Goal: Task Accomplishment & Management: Use online tool/utility

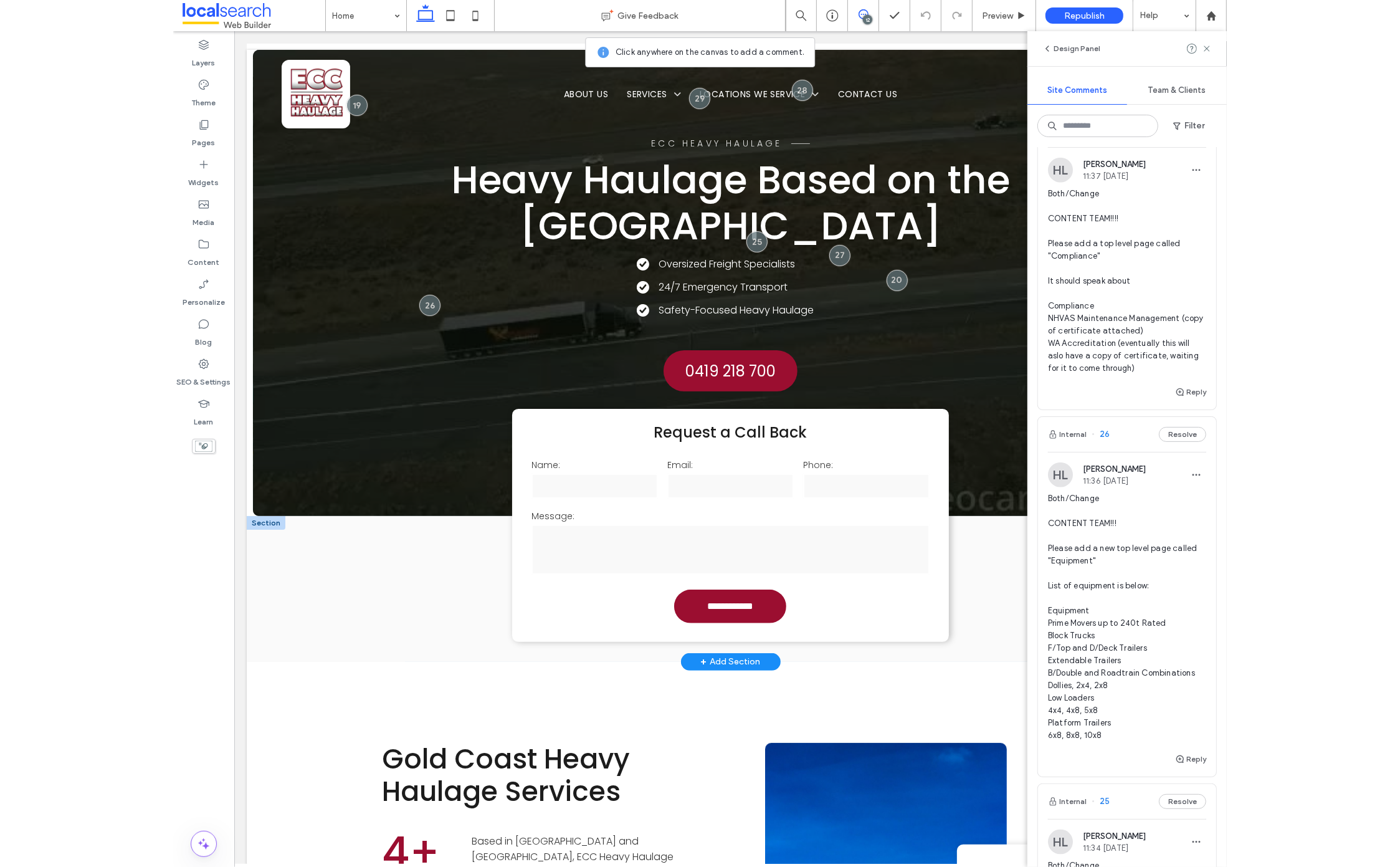
scroll to position [1094, 0]
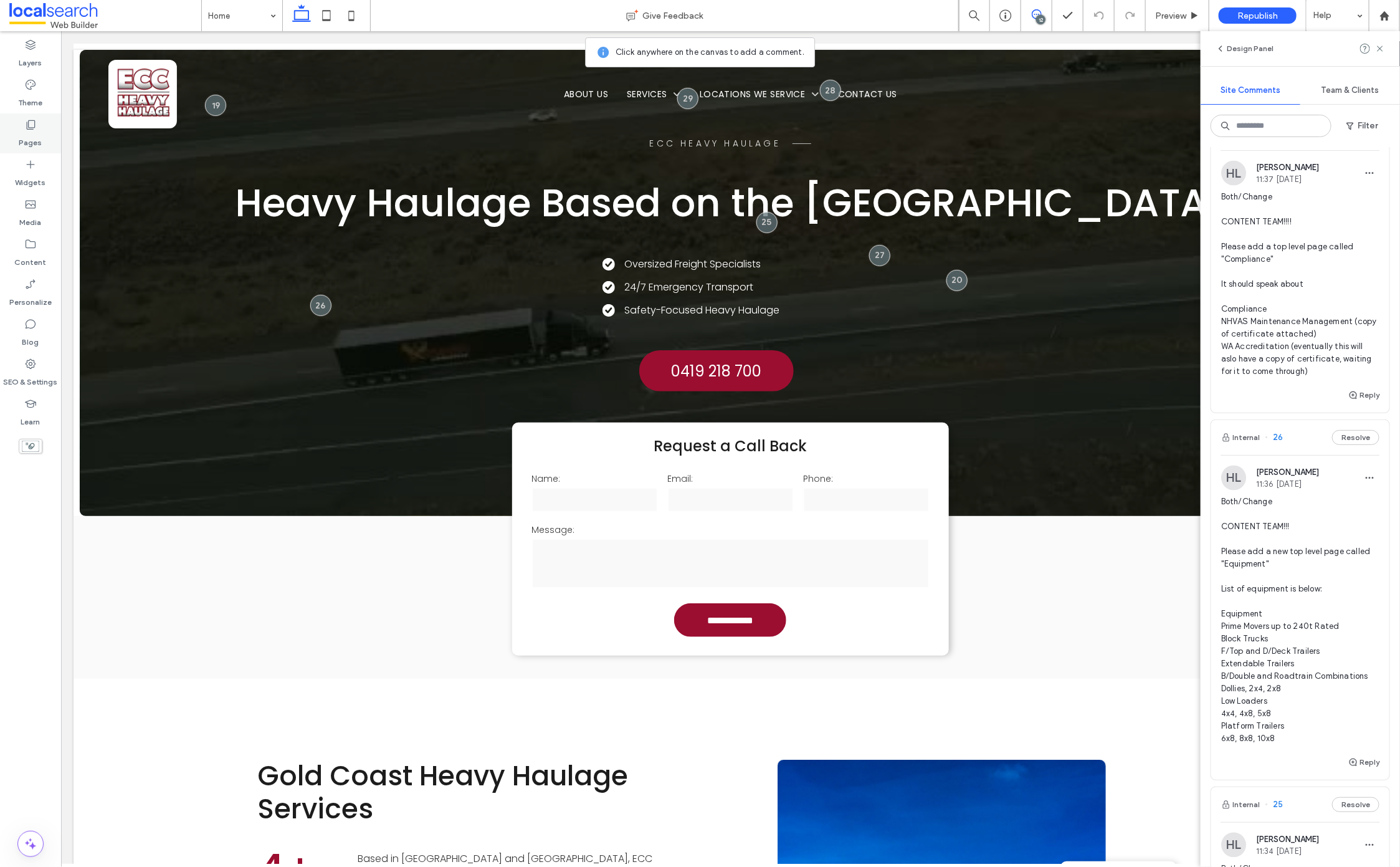
click at [23, 137] on label "Pages" at bounding box center [30, 139] width 23 height 17
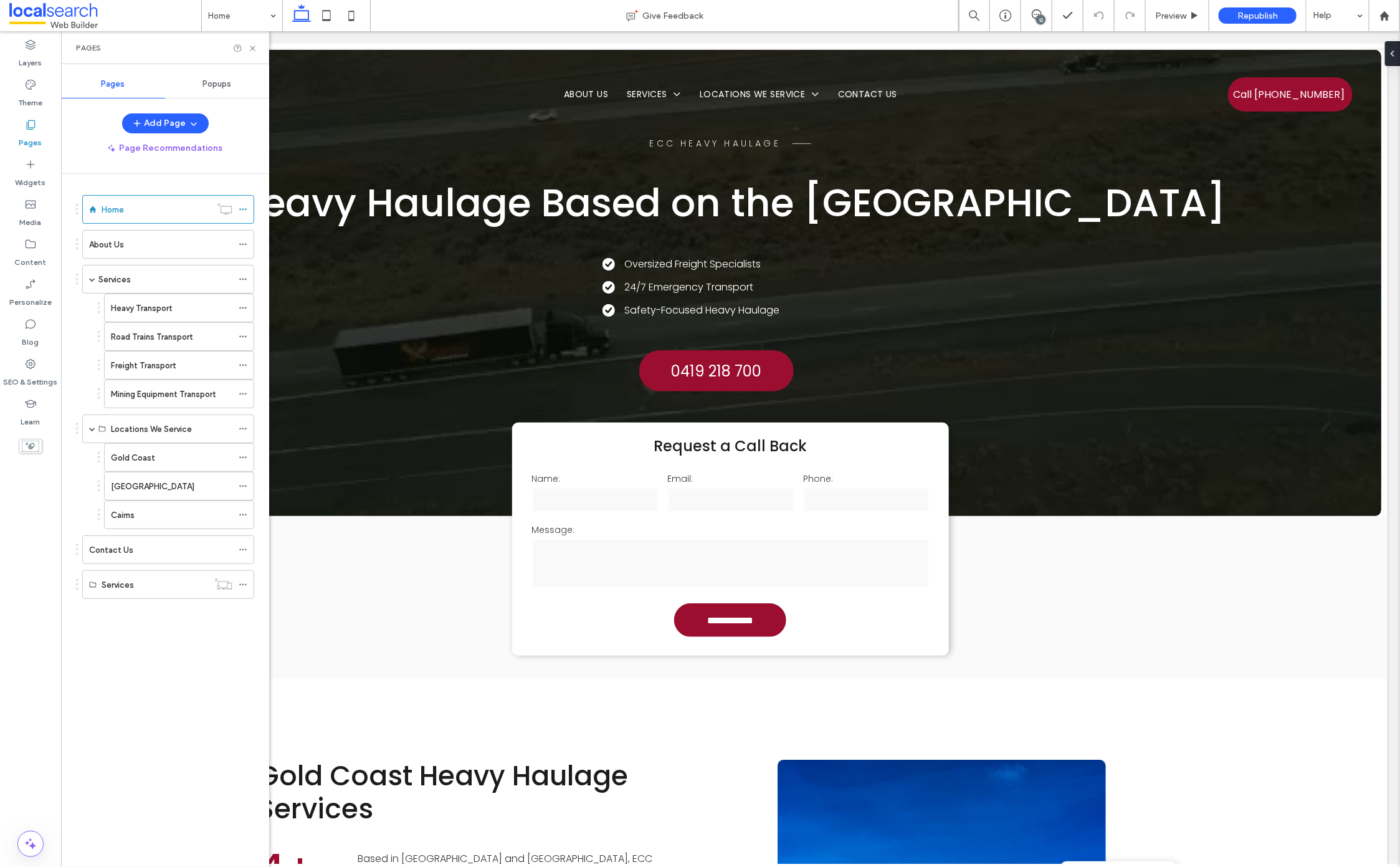
scroll to position [0, 0]
click at [186, 120] on span "button" at bounding box center [192, 123] width 12 height 19
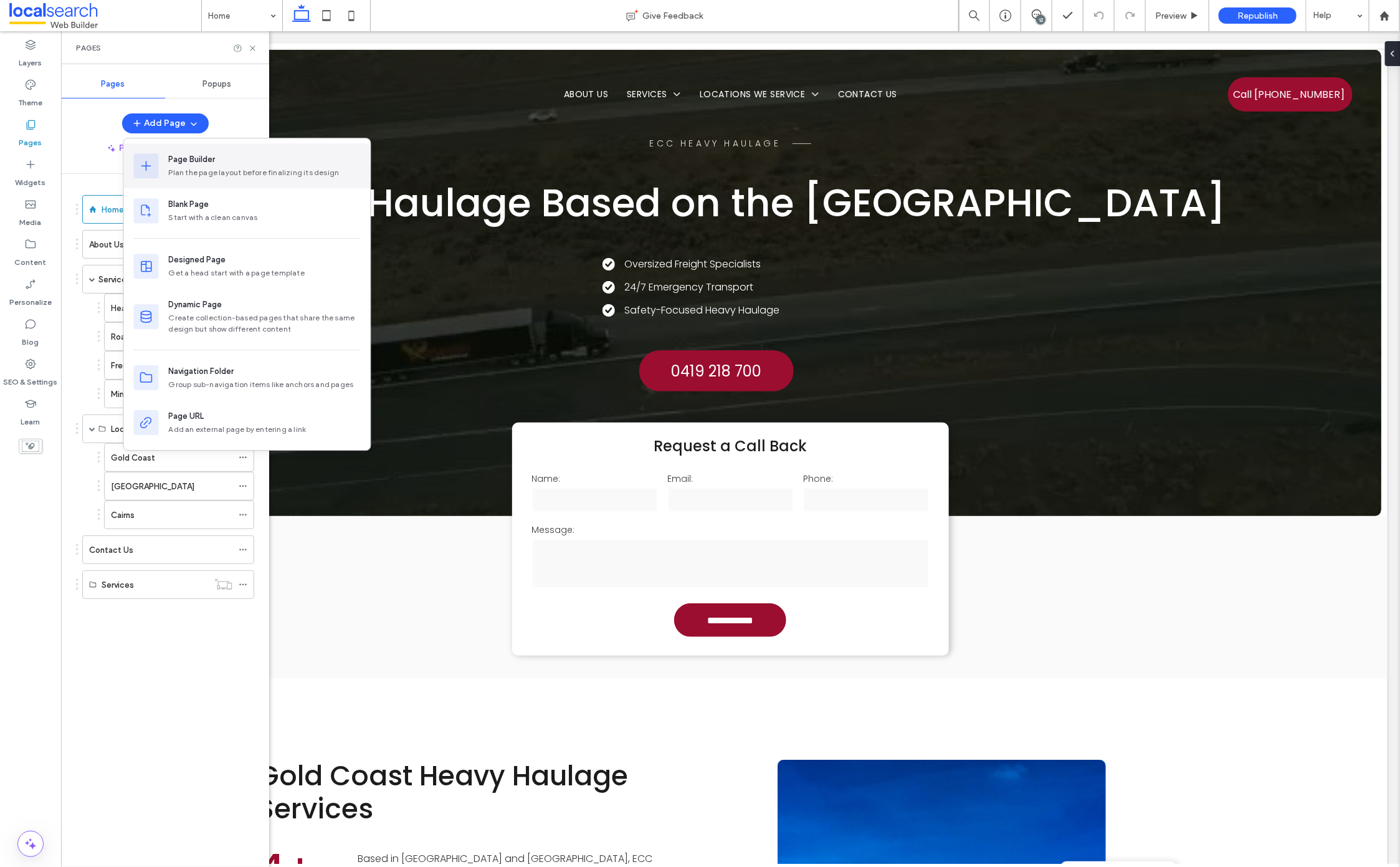
click at [263, 172] on div "Plan the page layout before finalizing its design" at bounding box center [264, 172] width 192 height 11
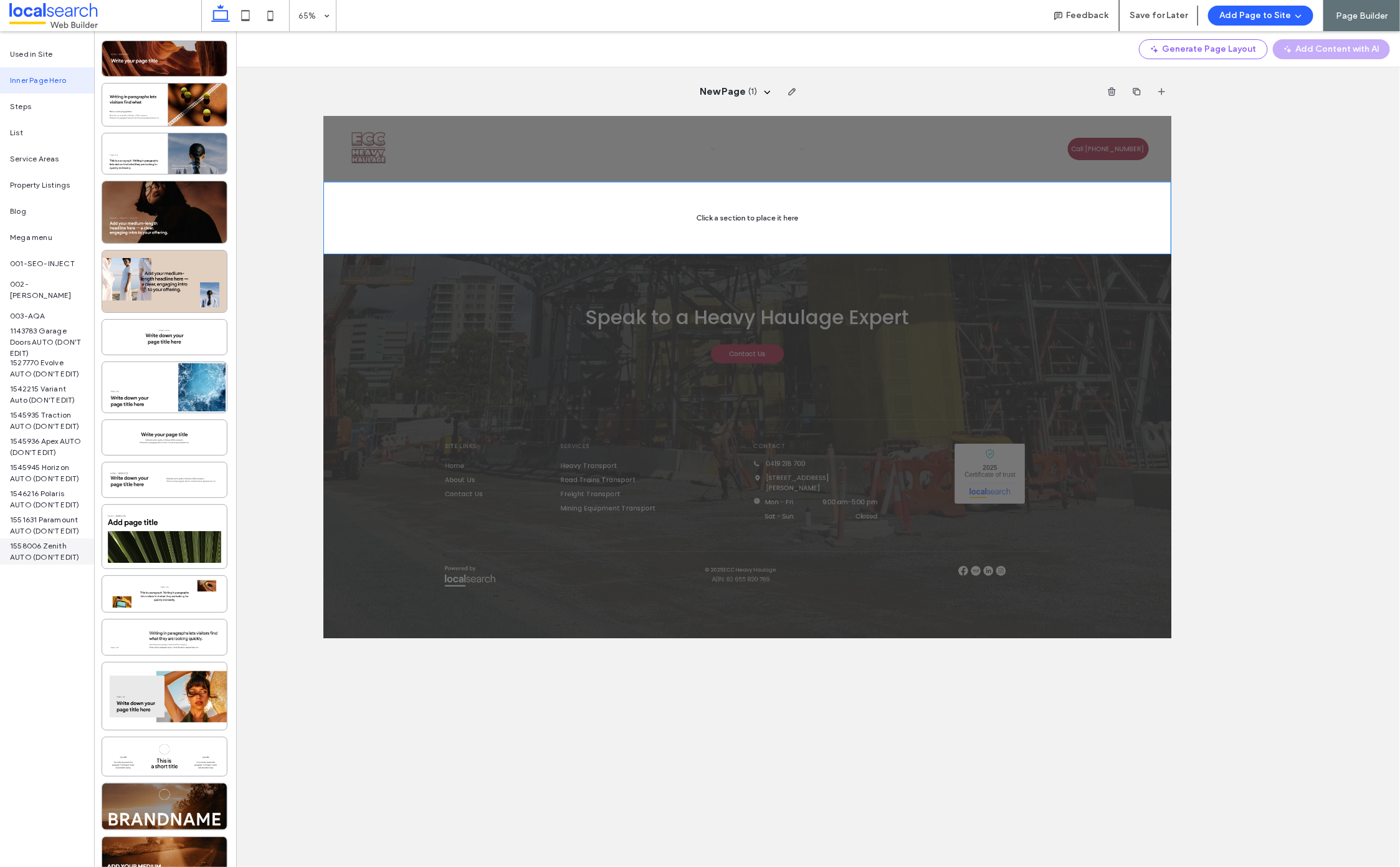
click at [55, 544] on span "1558006 Zenith AUTO (DON'T EDIT)" at bounding box center [47, 552] width 74 height 23
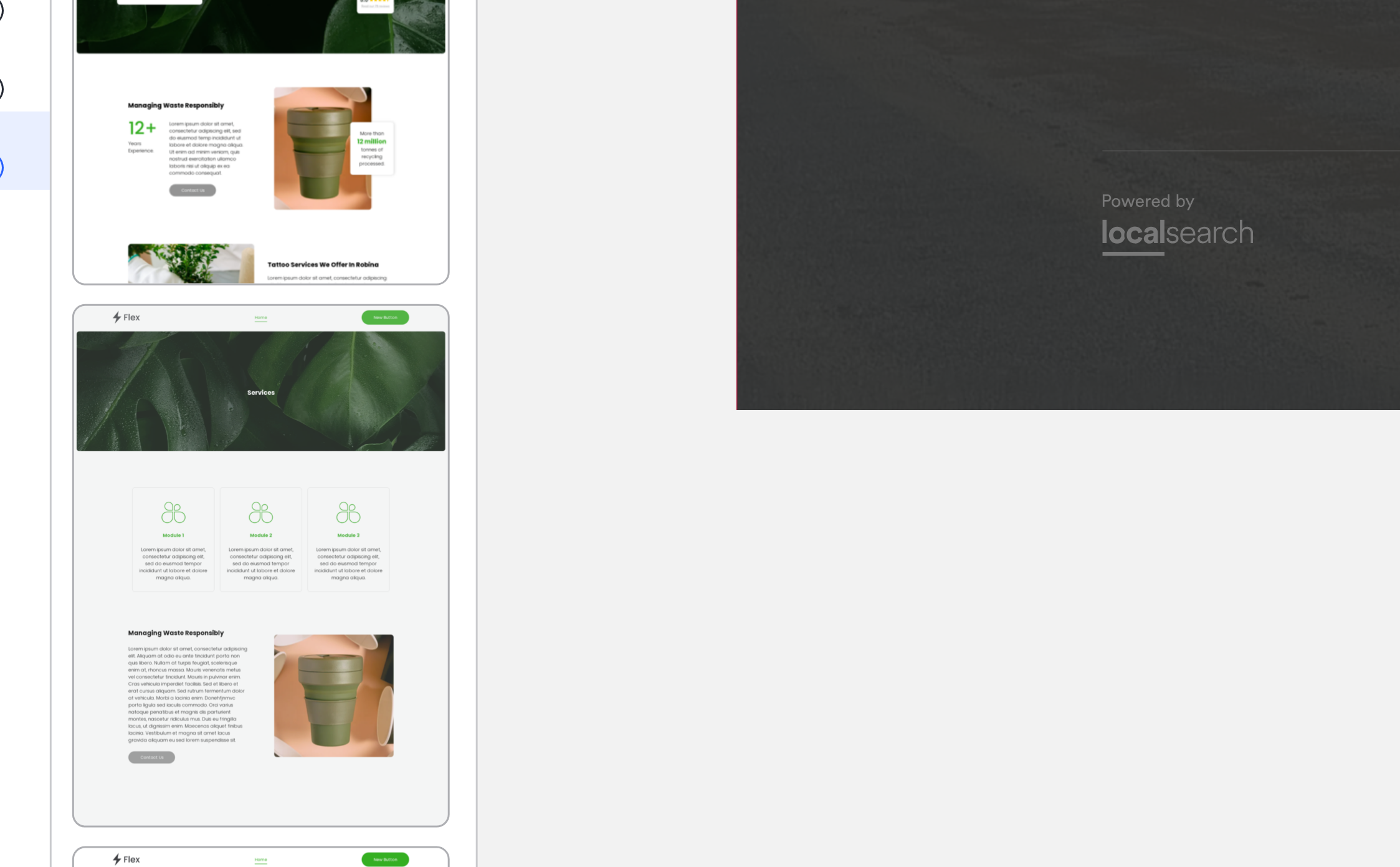
scroll to position [1728, 0]
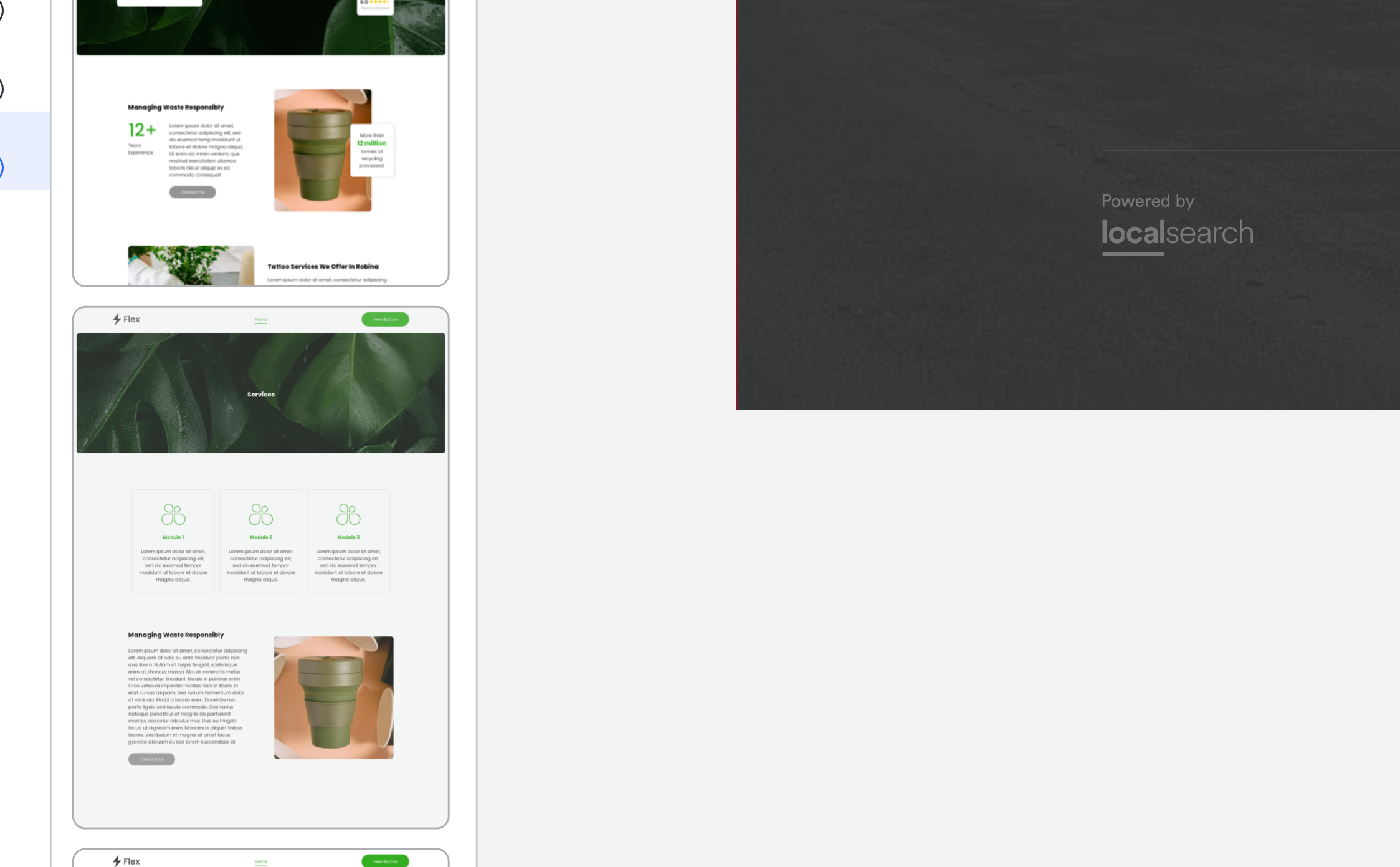
click at [157, 654] on div at bounding box center [165, 691] width 124 height 173
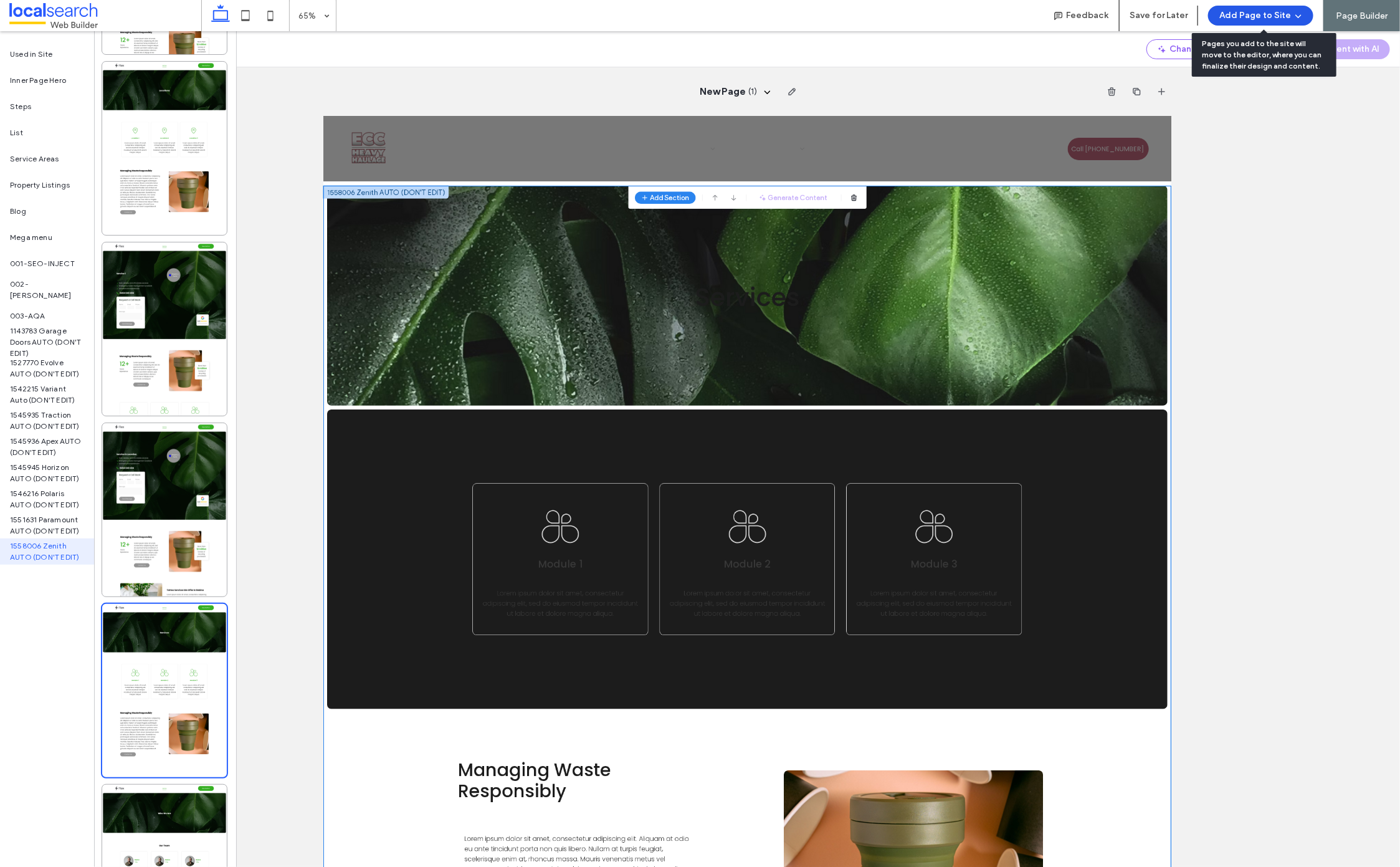
click at [1052, 14] on button "Add Page to Site" at bounding box center [1260, 15] width 105 height 20
click at [1052, 53] on span "Add & Create Another" at bounding box center [1257, 48] width 85 height 12
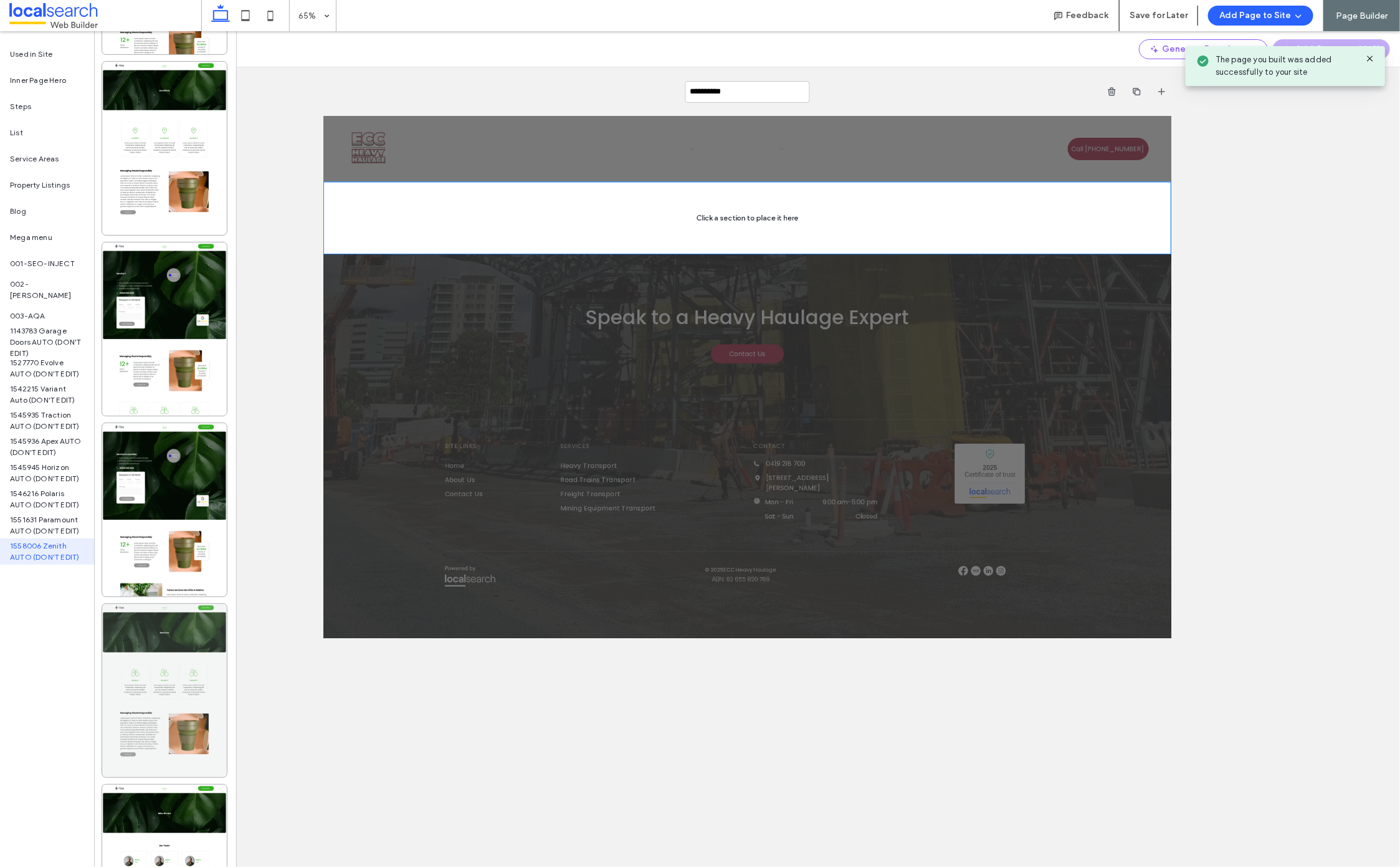
click at [153, 690] on div at bounding box center [165, 691] width 124 height 173
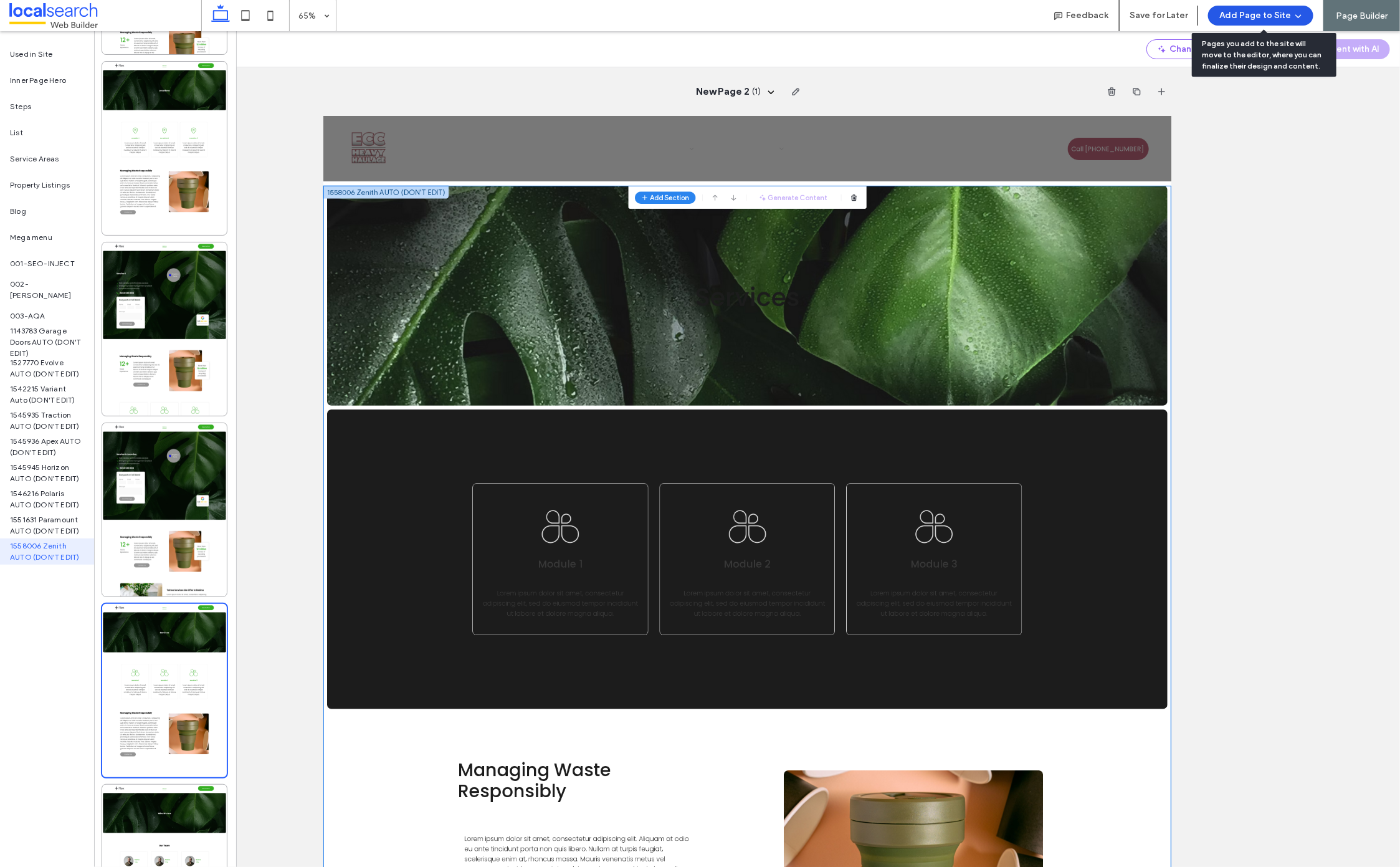
click at [1052, 19] on button "Add Page to Site" at bounding box center [1260, 15] width 105 height 20
click at [1052, 72] on span "Add & Go to Editor" at bounding box center [1251, 71] width 74 height 12
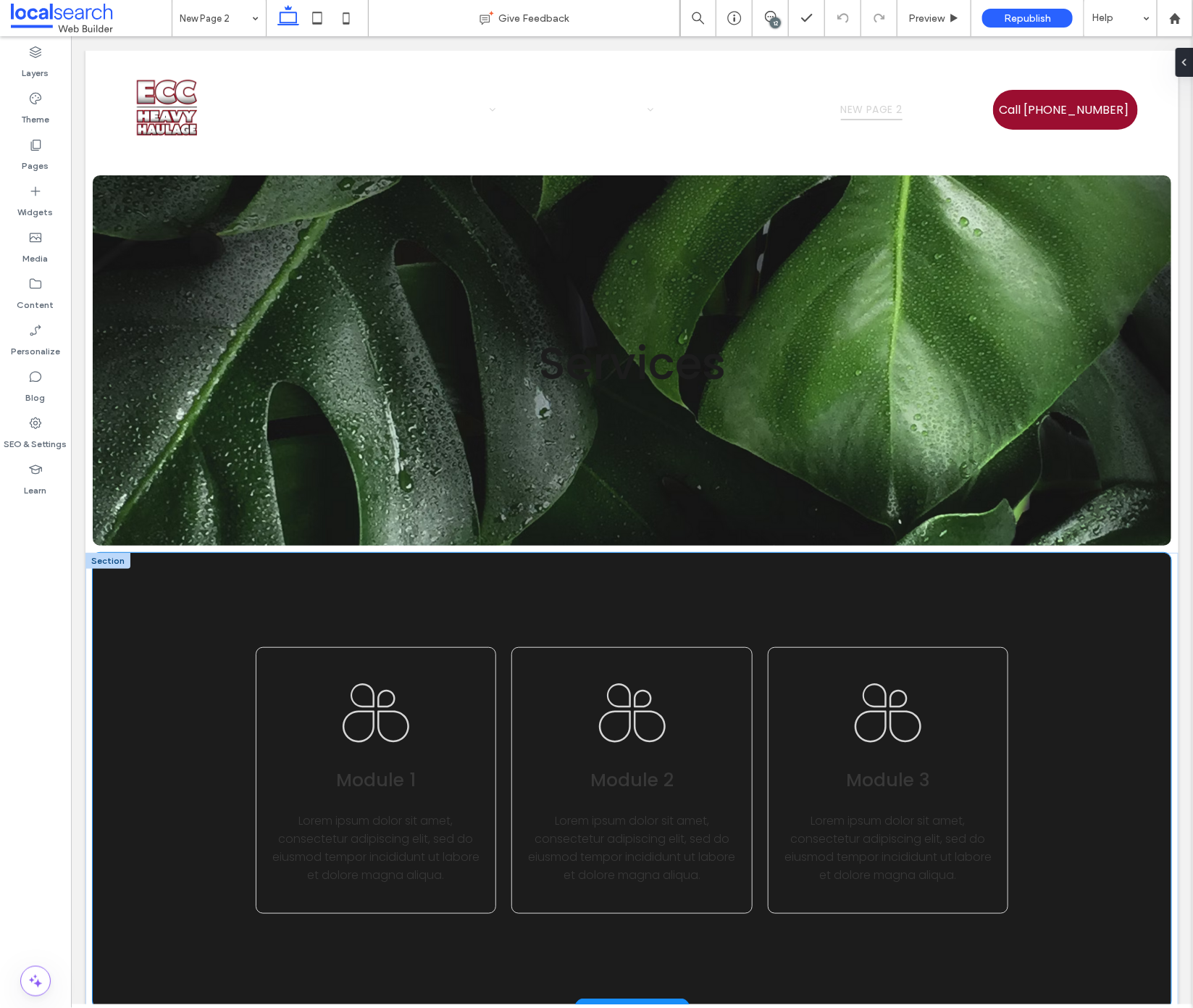
click at [186, 571] on div "Module 1 Lorem ipsum dolor sit amet, consectetur adipiscing elit, sed do eiusmo…" at bounding box center [631, 780] width 1078 height 455
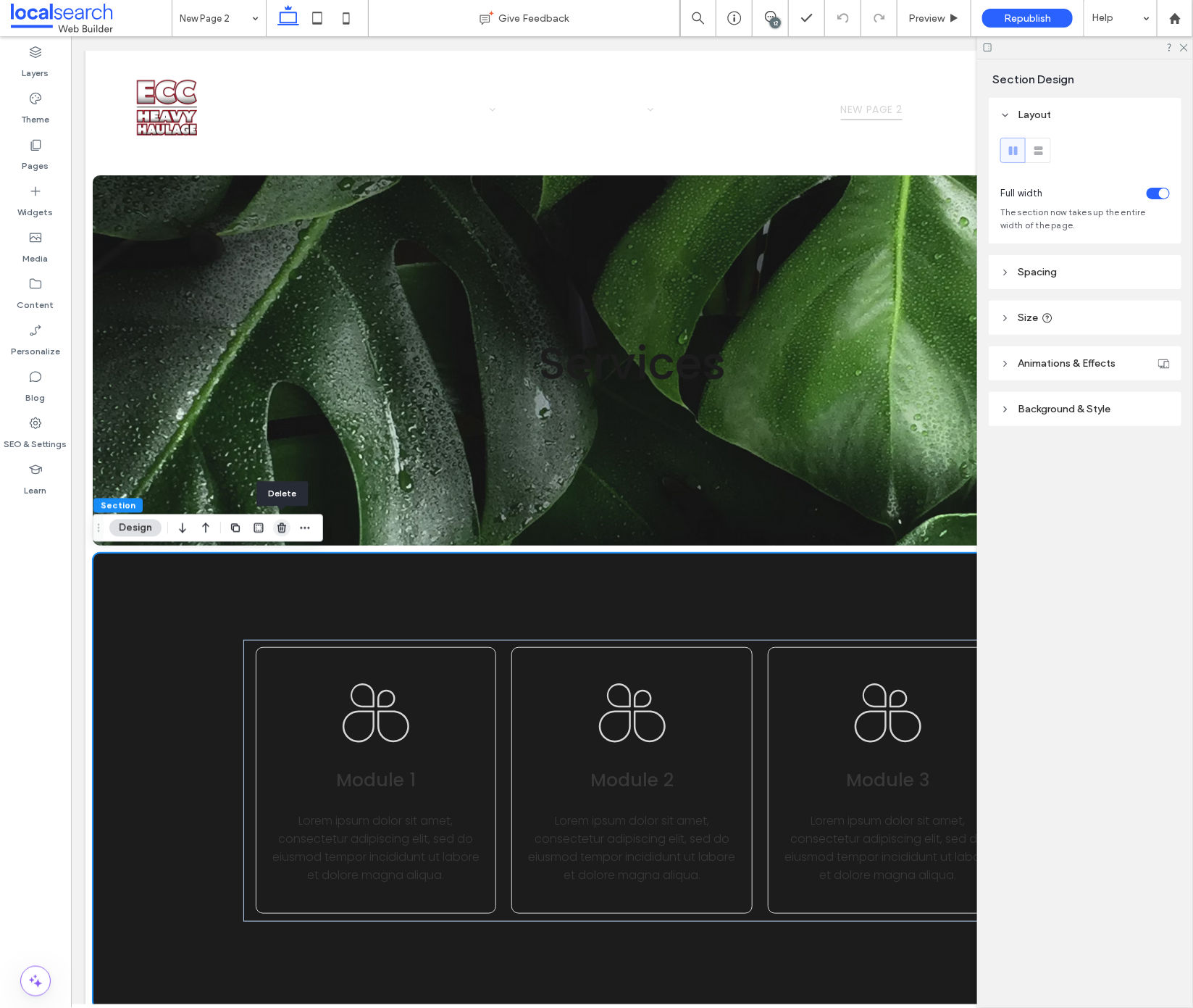
click at [281, 527] on icon "button" at bounding box center [281, 528] width 11 height 11
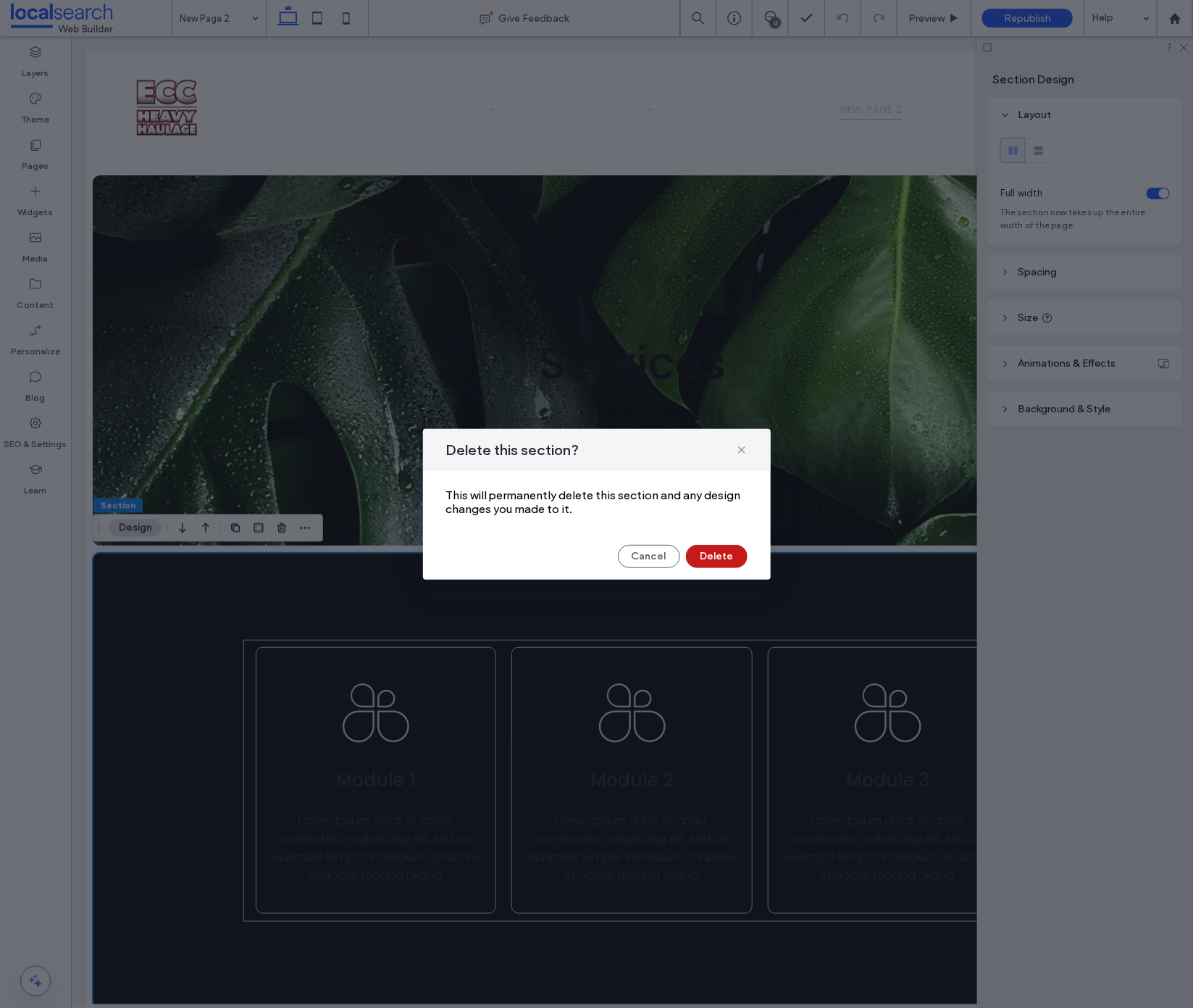
click at [718, 556] on button "Delete" at bounding box center [717, 556] width 62 height 23
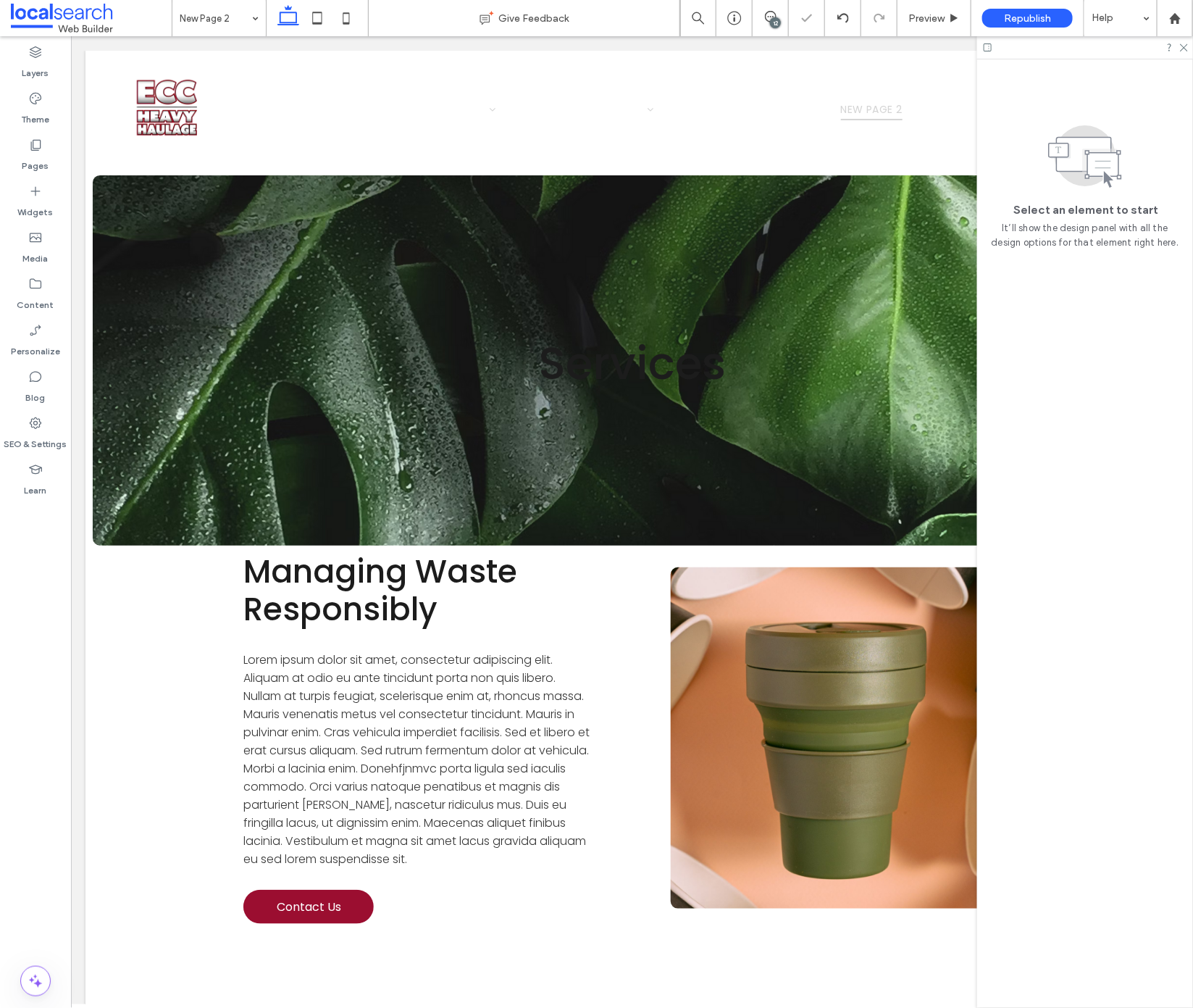
click at [1186, 51] on div at bounding box center [1085, 47] width 216 height 22
click at [1182, 50] on icon at bounding box center [1183, 47] width 10 height 10
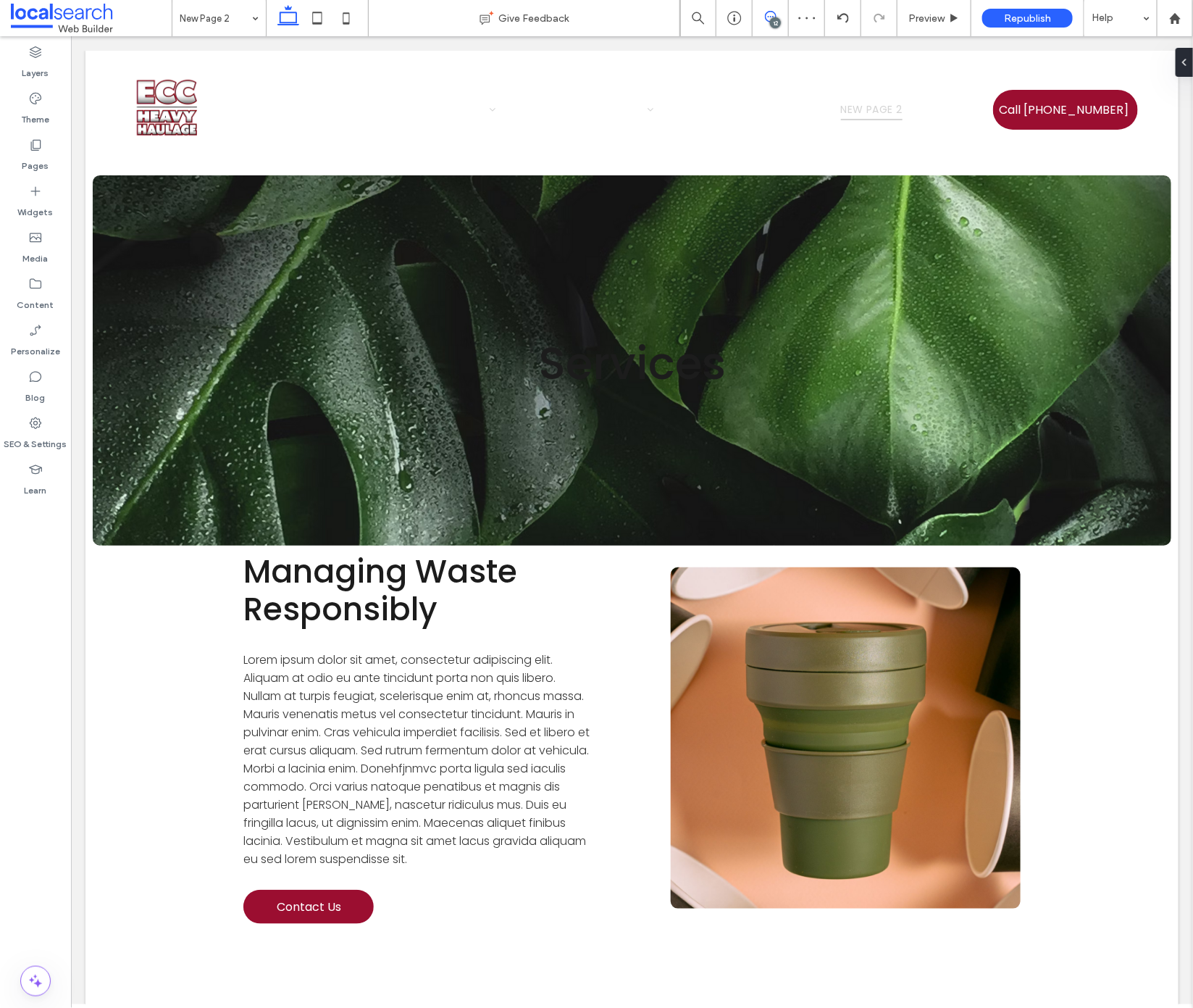
click at [777, 11] on icon at bounding box center [770, 16] width 11 height 11
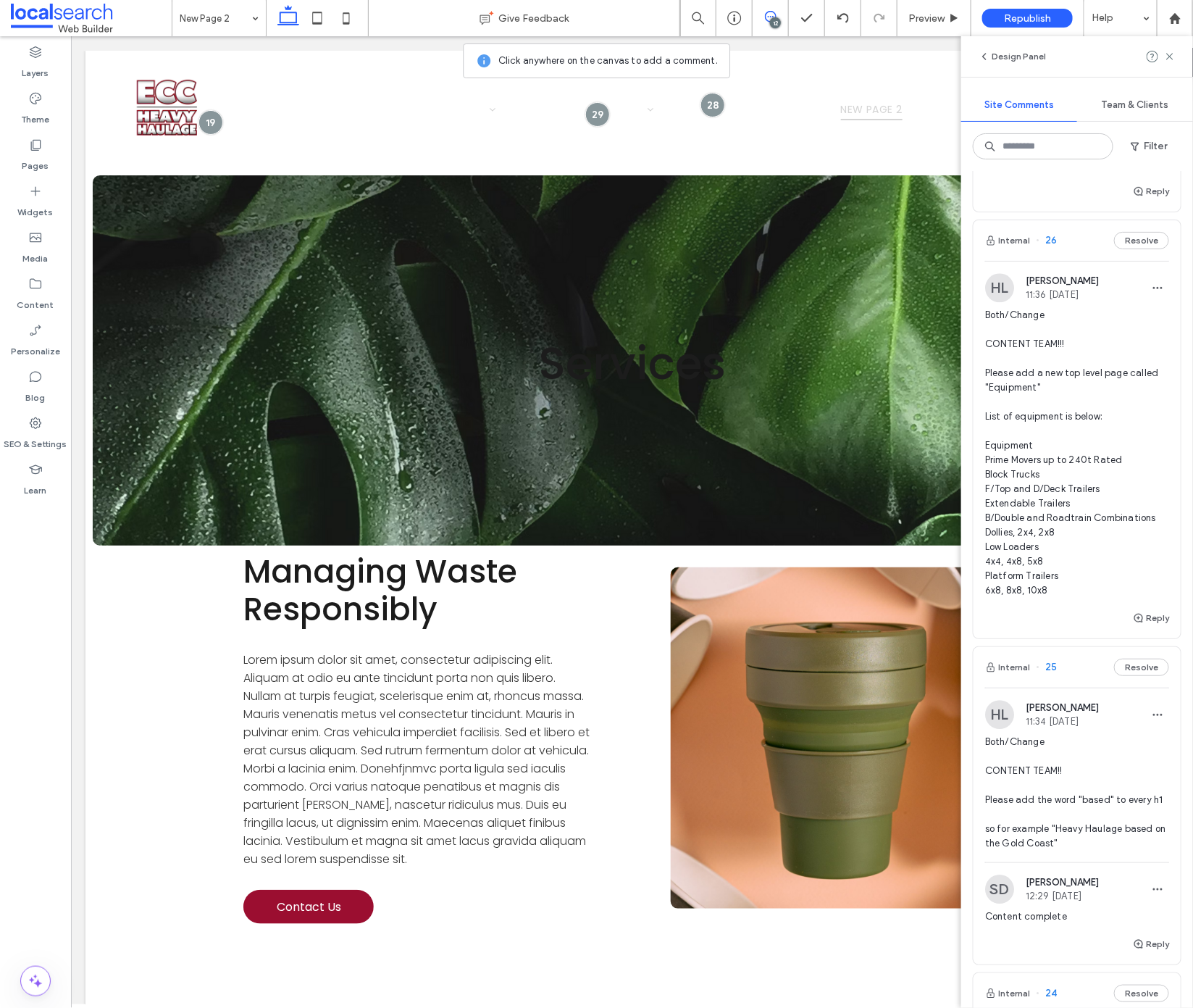
scroll to position [1564, 0]
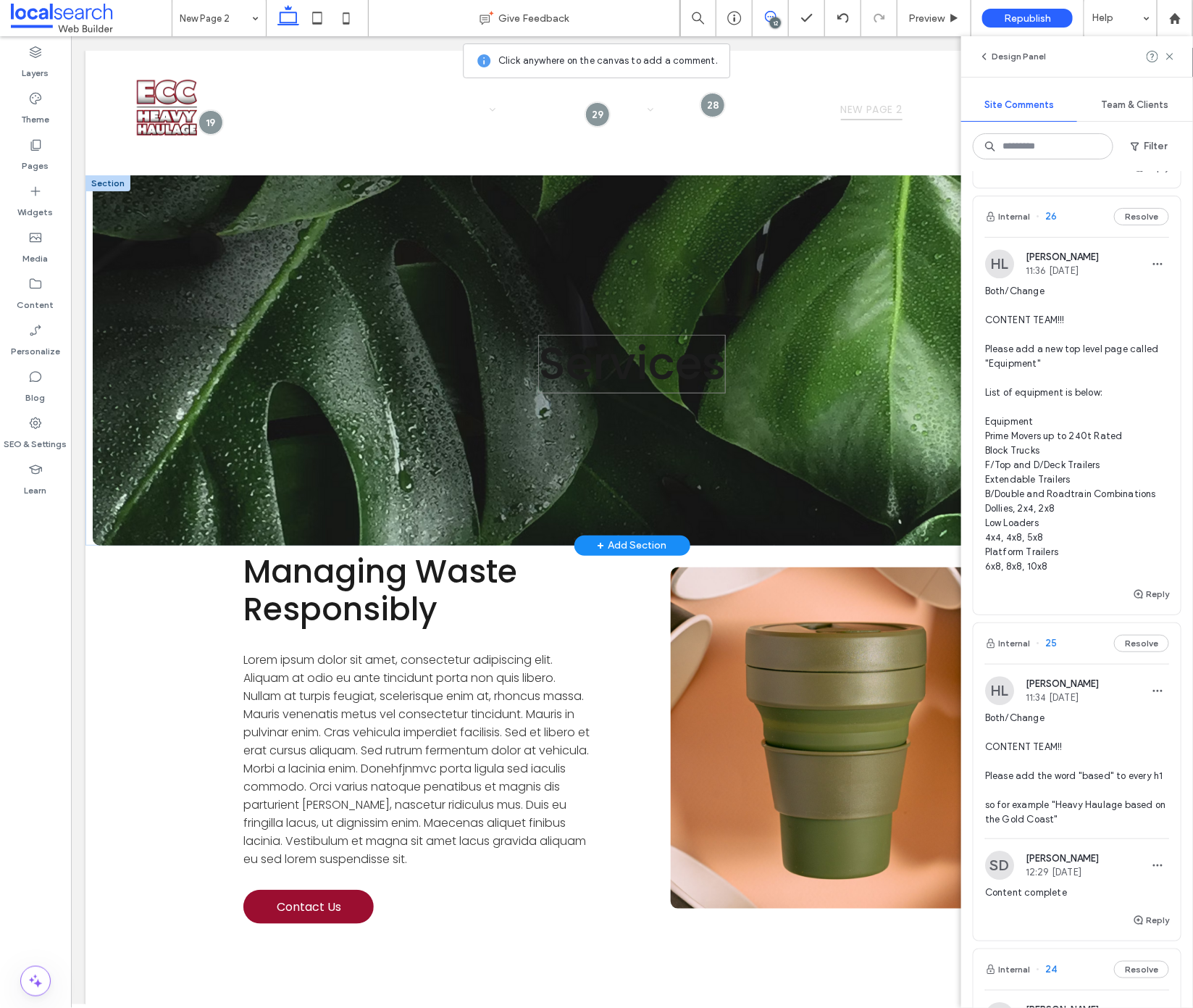
click at [606, 379] on span "Services" at bounding box center [631, 362] width 188 height 63
click at [593, 362] on span "Services" at bounding box center [631, 362] width 188 height 63
click at [1167, 59] on icon at bounding box center [1169, 56] width 11 height 11
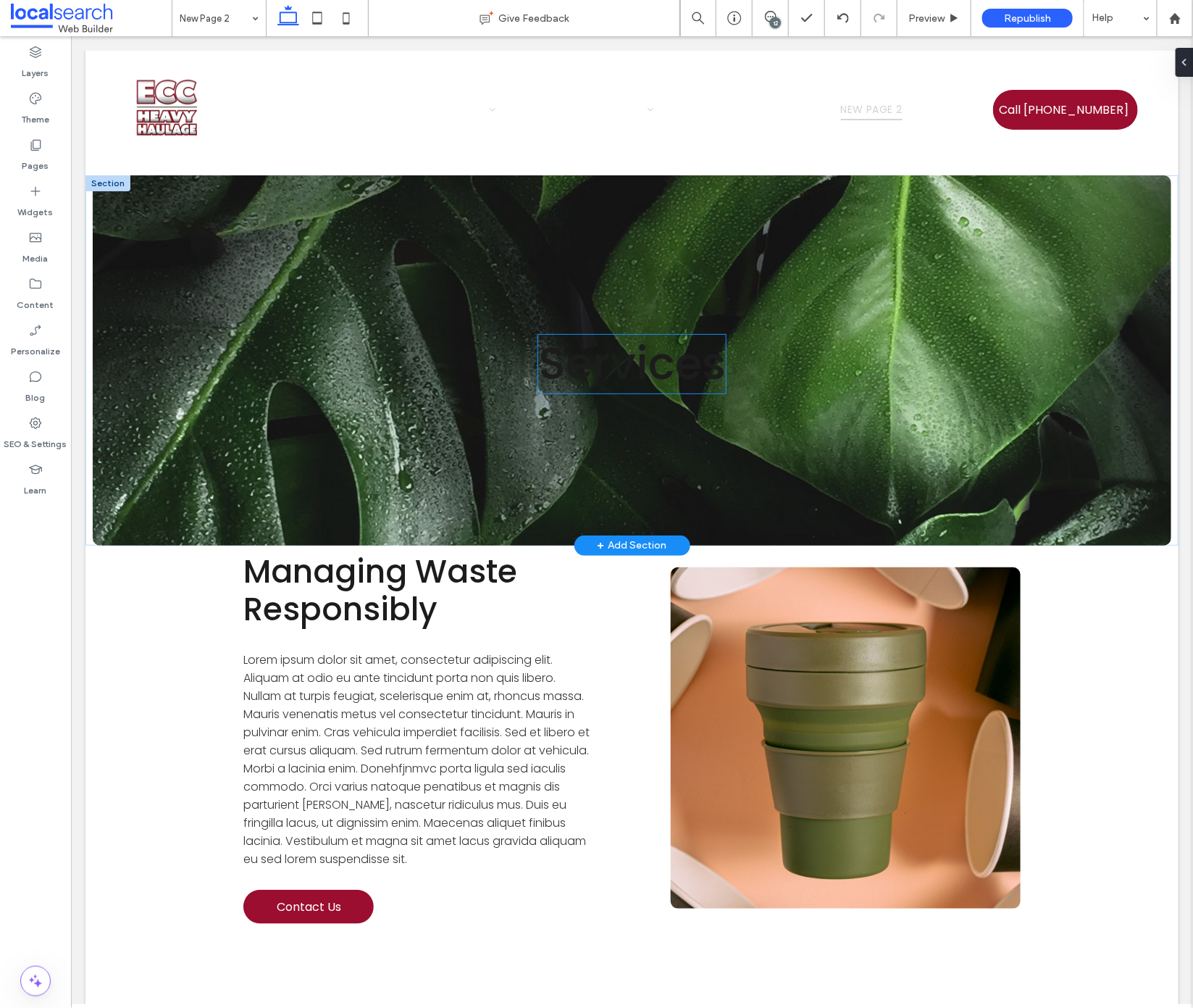
click at [598, 356] on span "Services" at bounding box center [631, 362] width 188 height 63
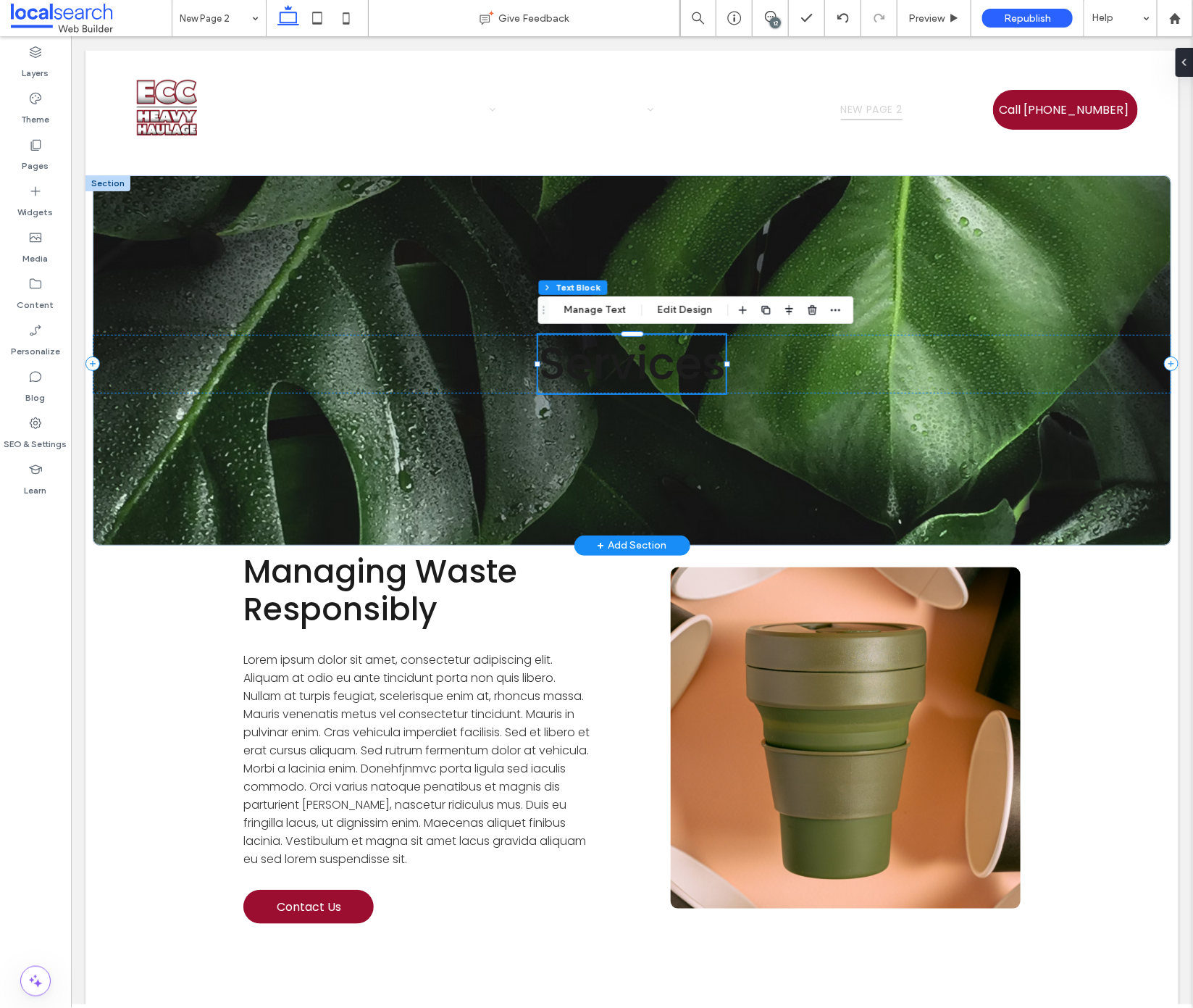
click at [598, 356] on span "Services" at bounding box center [631, 362] width 188 height 63
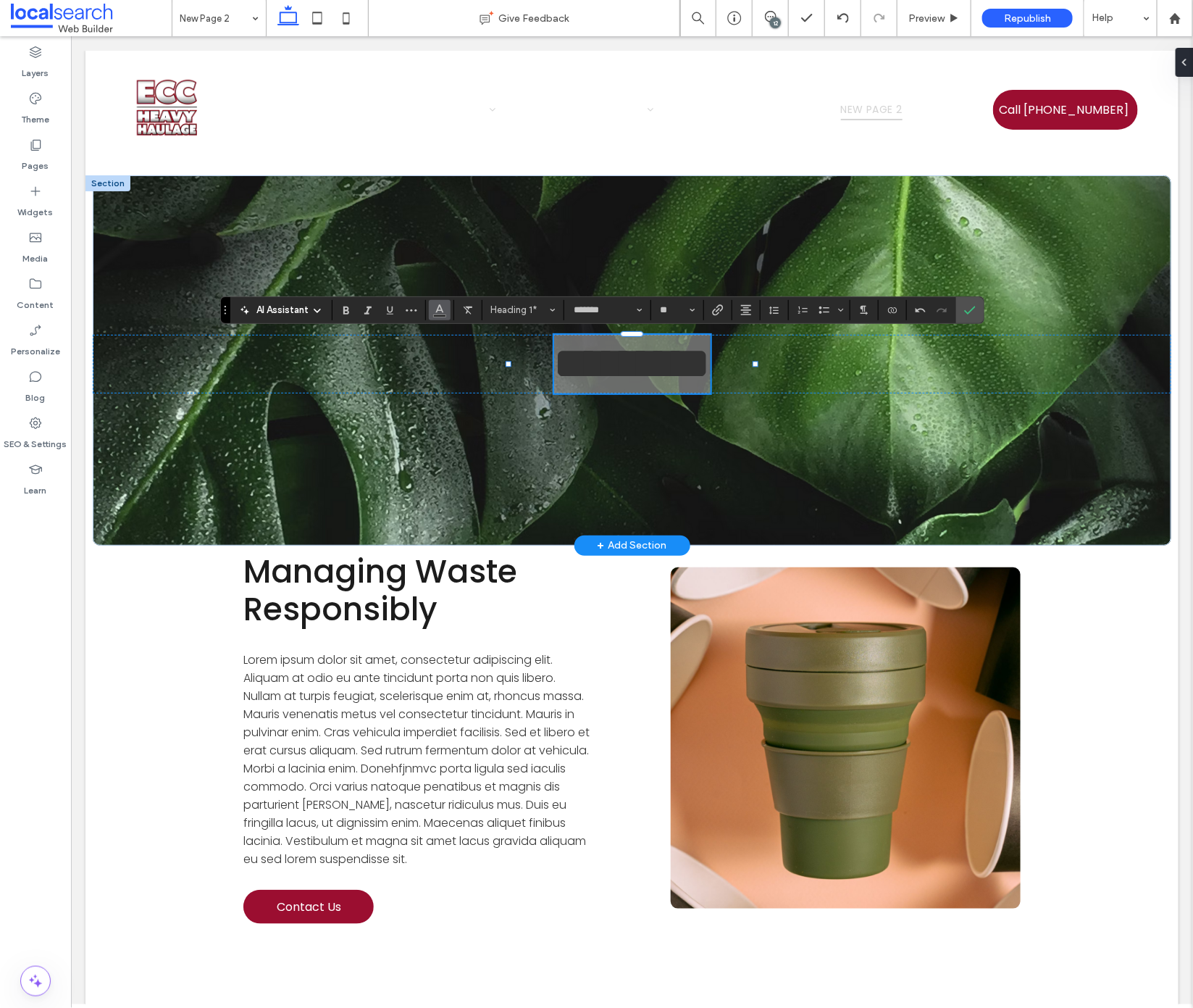
click at [431, 312] on button "Color" at bounding box center [439, 310] width 22 height 20
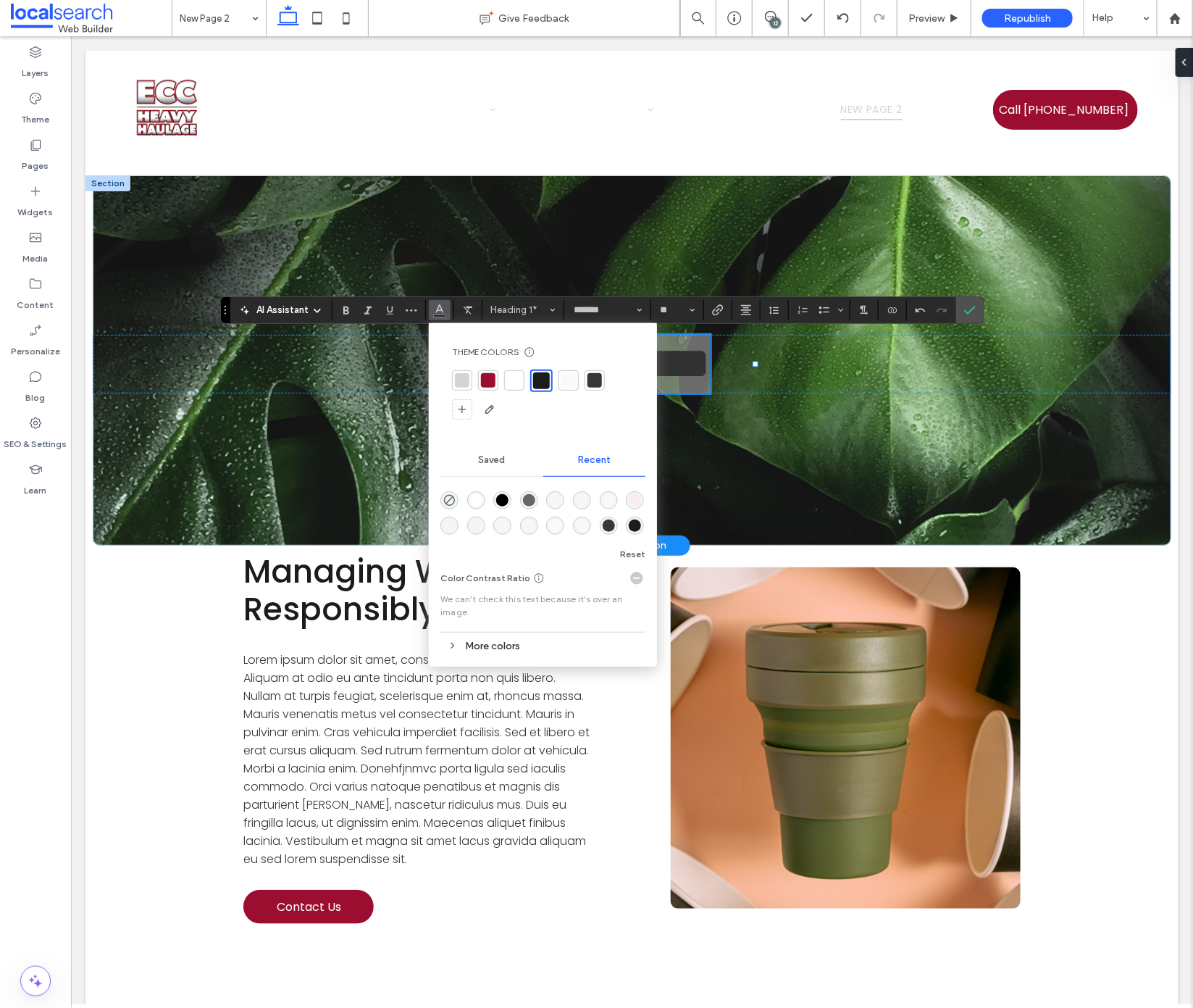
click at [507, 380] on div at bounding box center [514, 380] width 14 height 14
click at [241, 441] on div "*********" at bounding box center [631, 360] width 1078 height 371
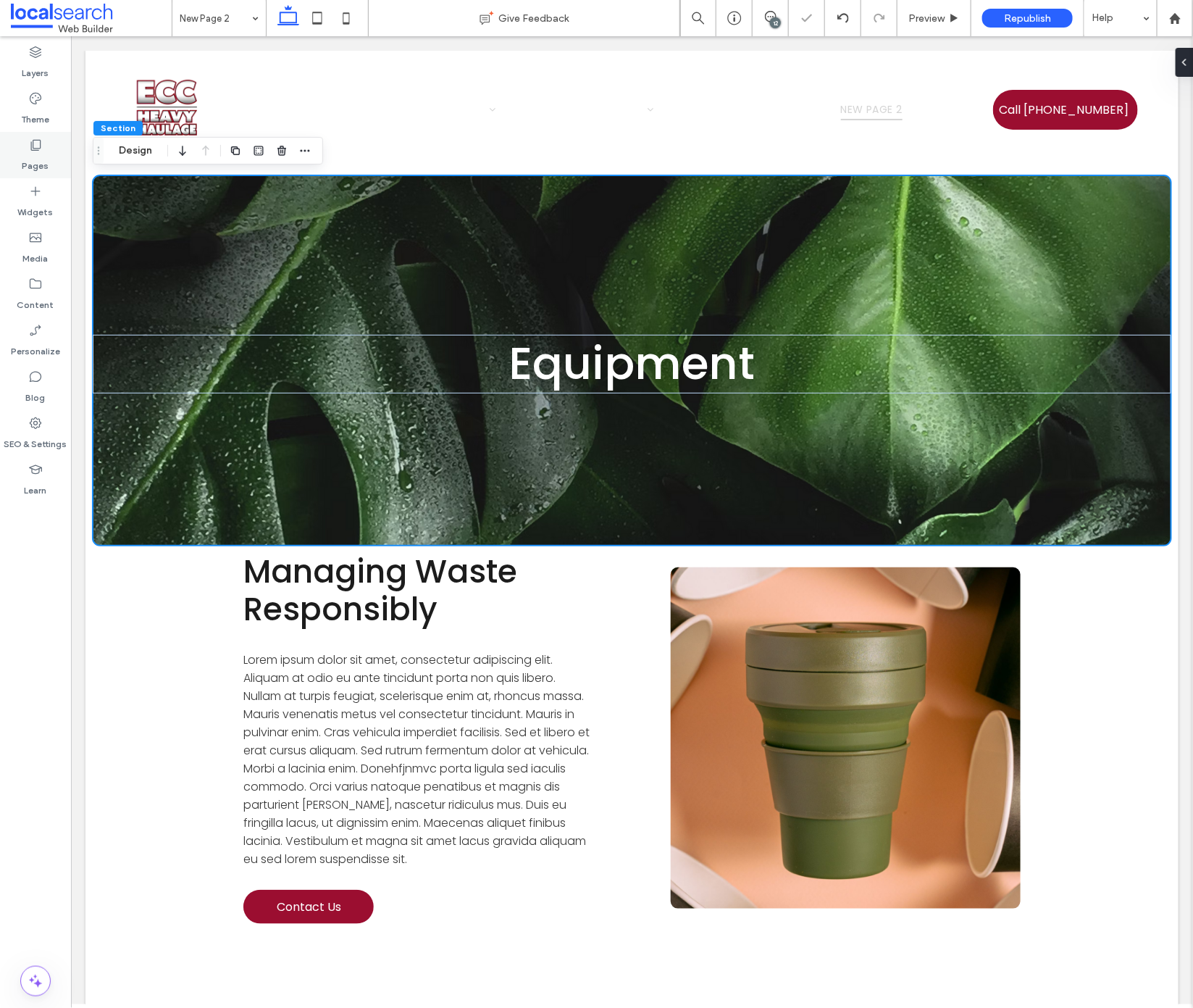
click at [14, 152] on div "Pages" at bounding box center [35, 154] width 71 height 47
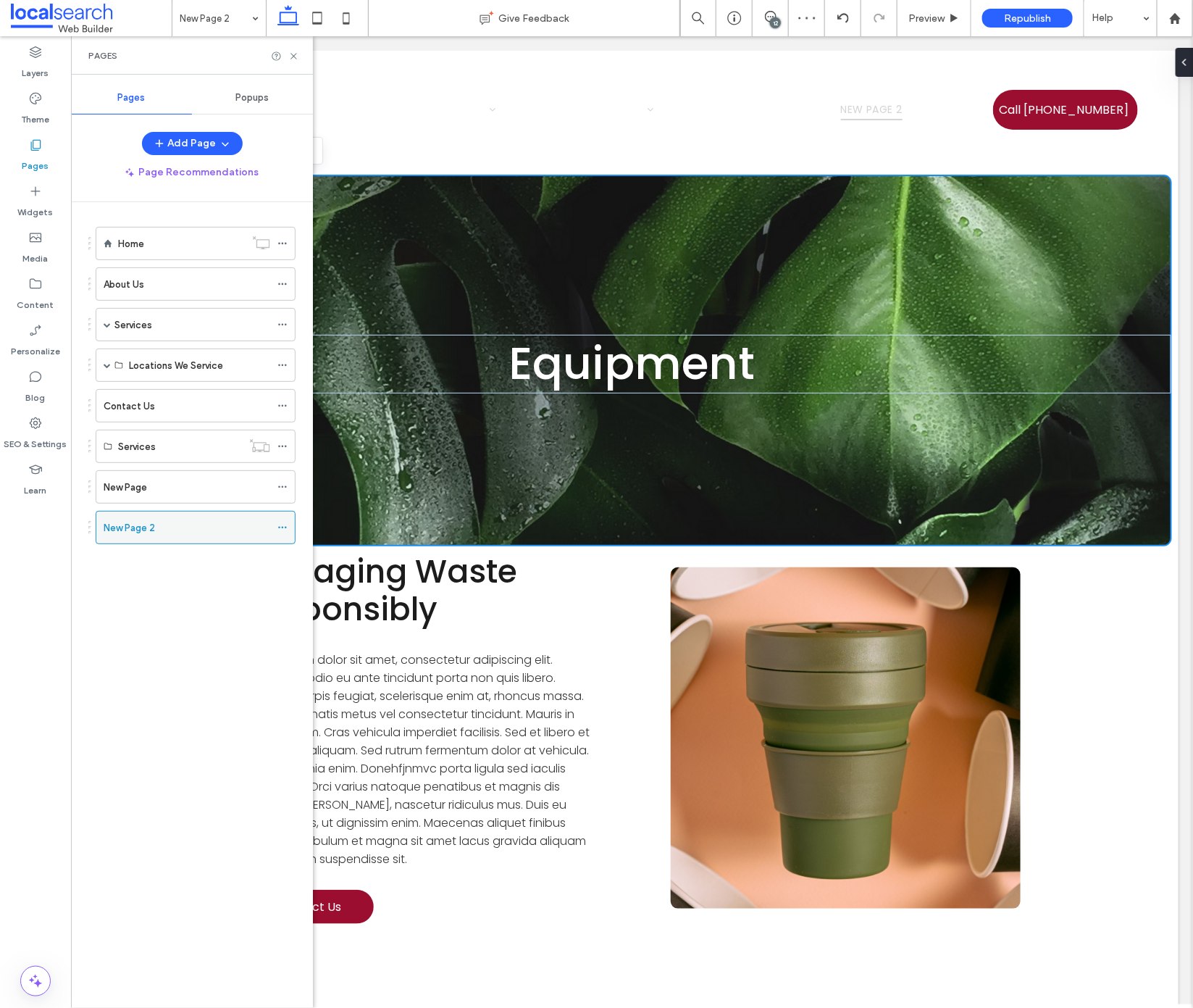
click at [283, 523] on icon at bounding box center [281, 527] width 10 height 10
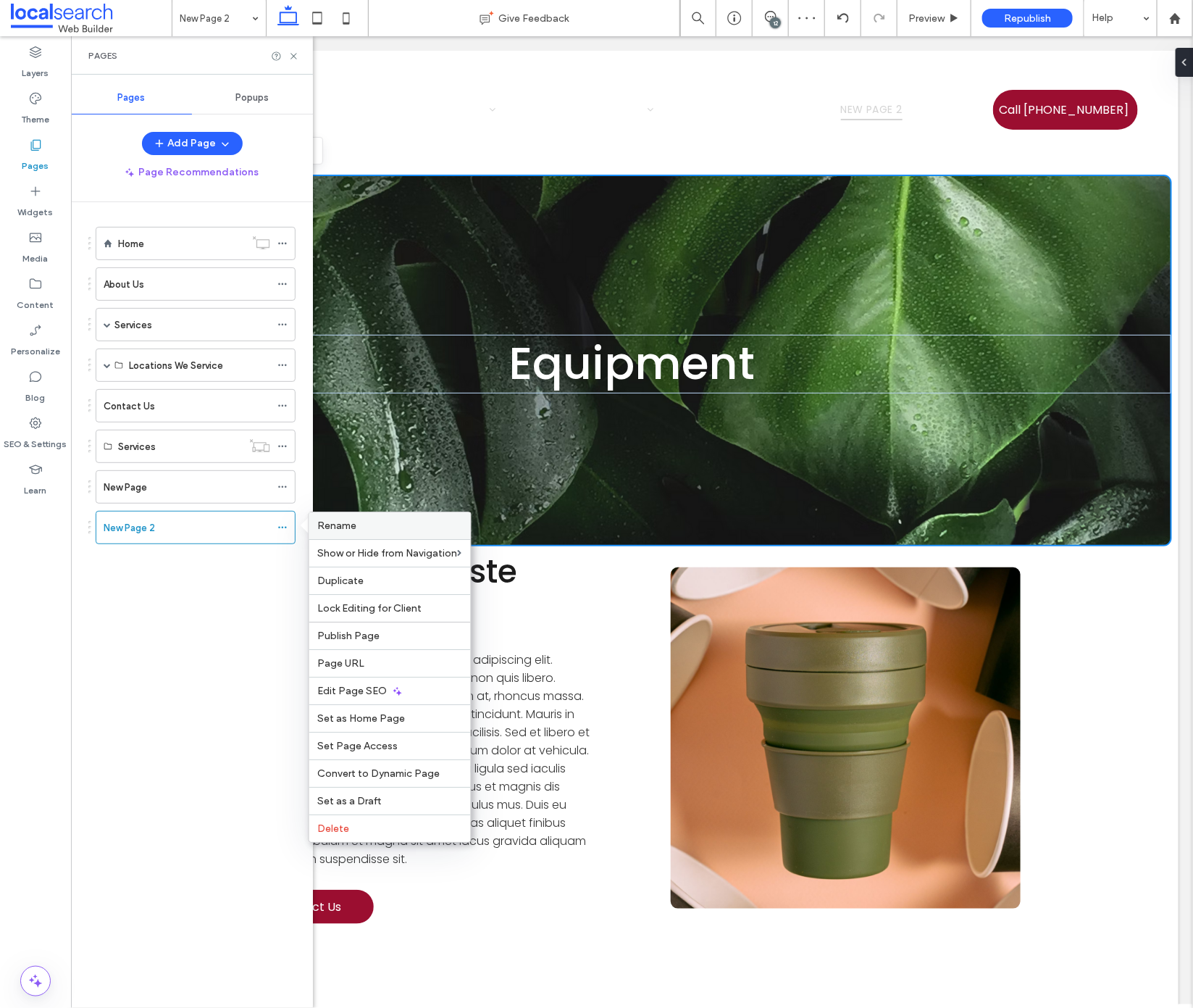
click at [342, 528] on span "Rename" at bounding box center [337, 526] width 39 height 12
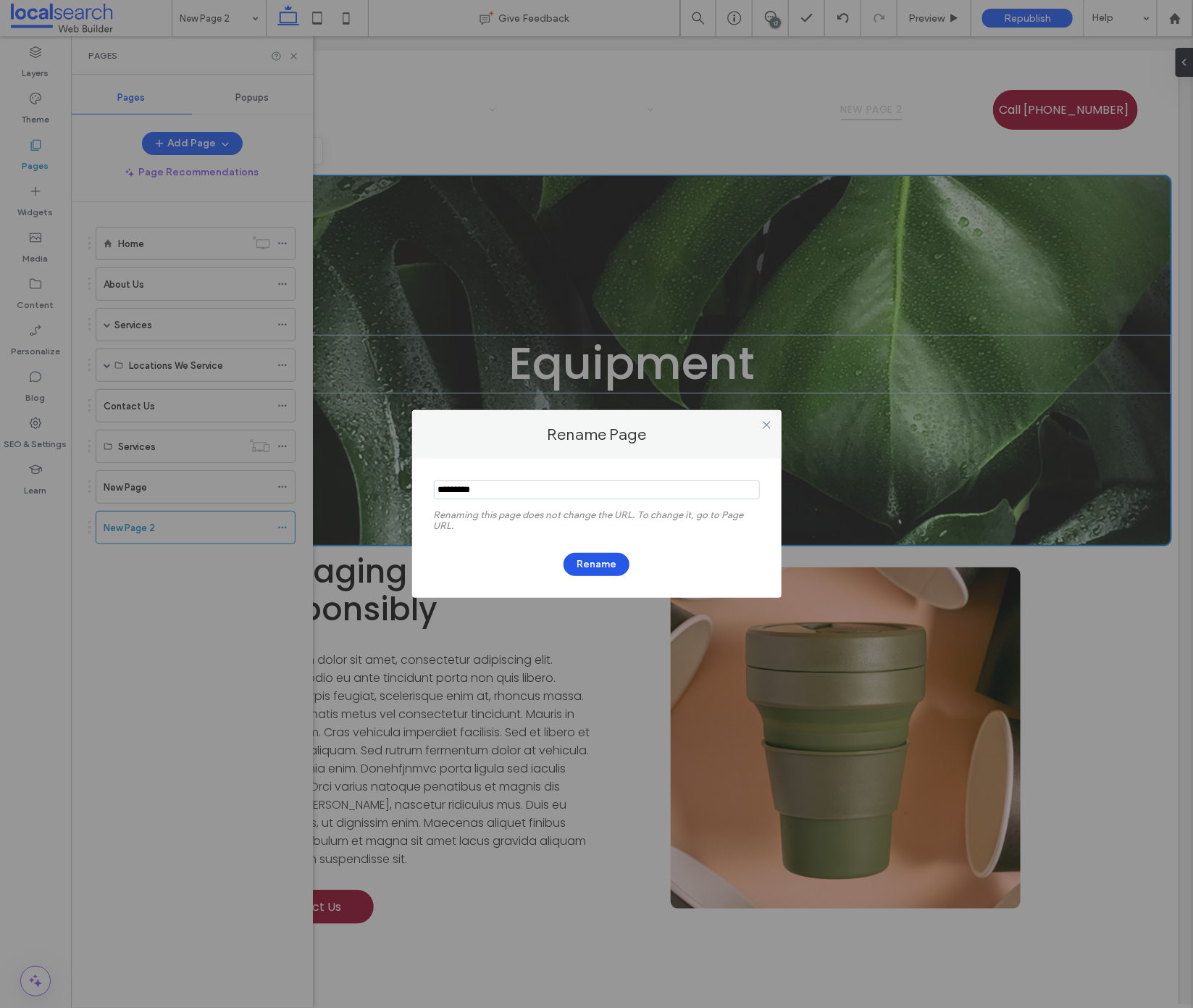
type input "*********"
click at [584, 557] on button "Rename" at bounding box center [596, 564] width 66 height 23
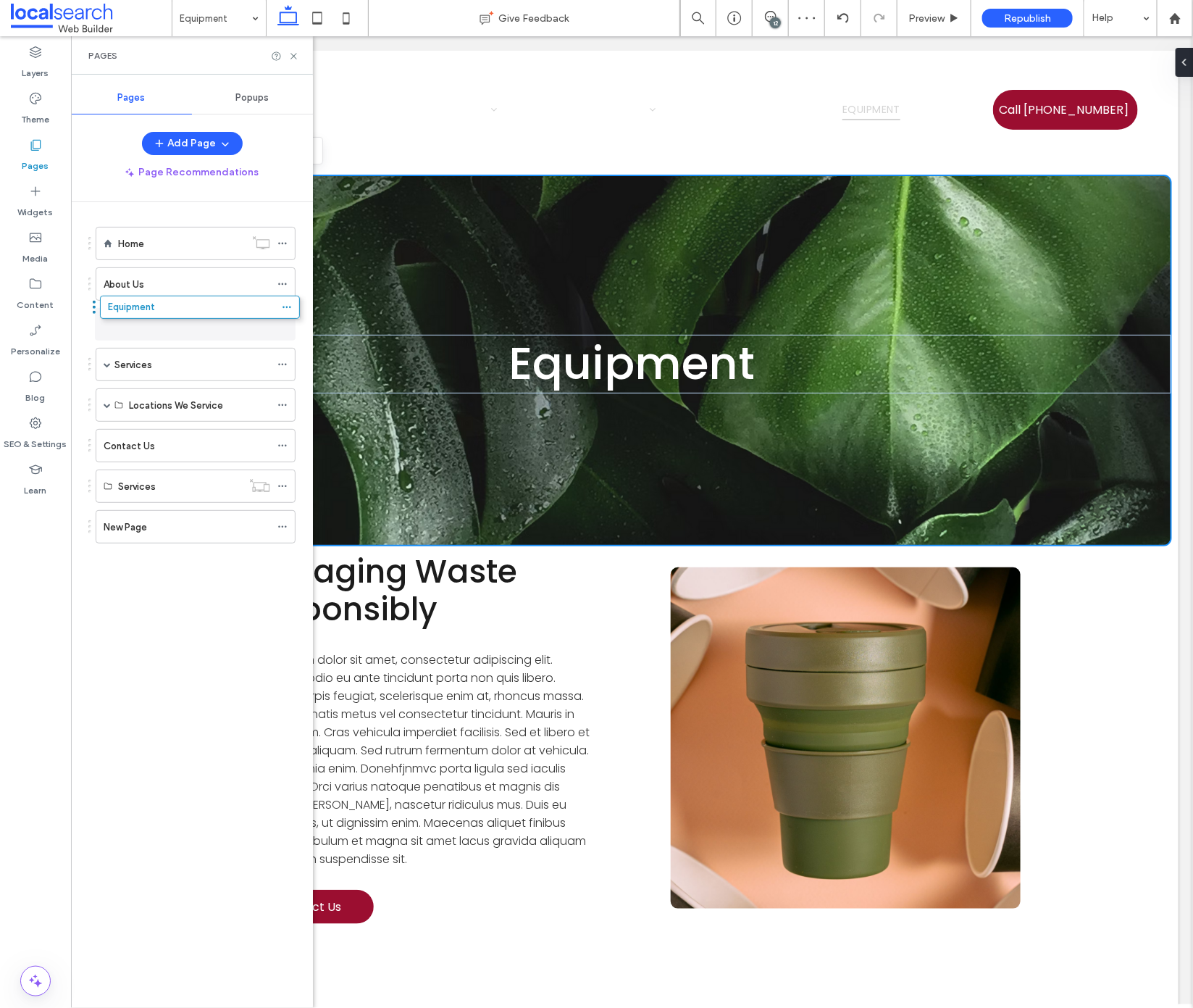
drag, startPoint x: 149, startPoint y: 532, endPoint x: 154, endPoint y: 321, distance: 211.1
drag, startPoint x: 154, startPoint y: 321, endPoint x: 150, endPoint y: 362, distance: 41.2
click at [286, 523] on icon at bounding box center [281, 527] width 10 height 10
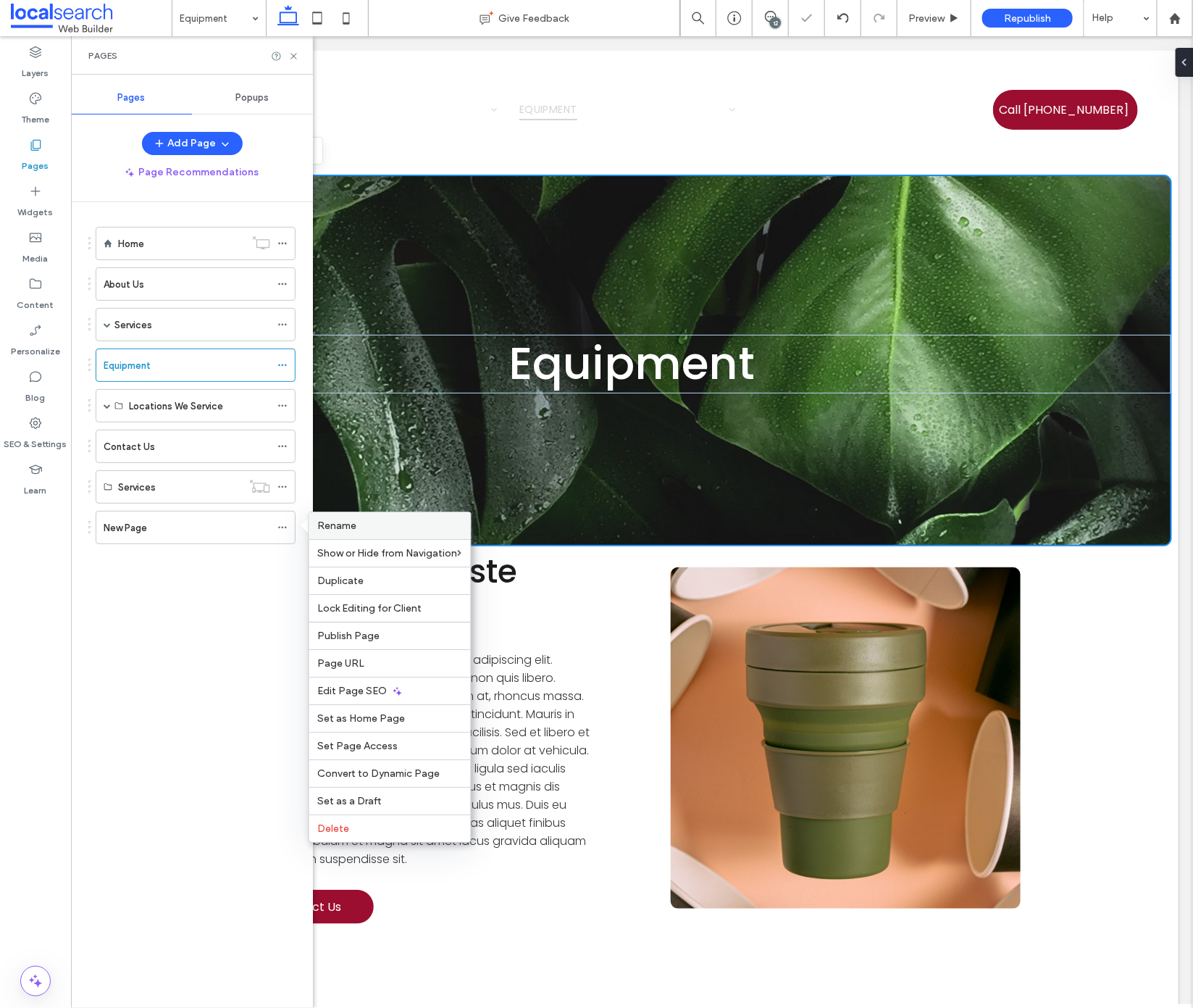
click at [343, 523] on span "Rename" at bounding box center [337, 526] width 39 height 12
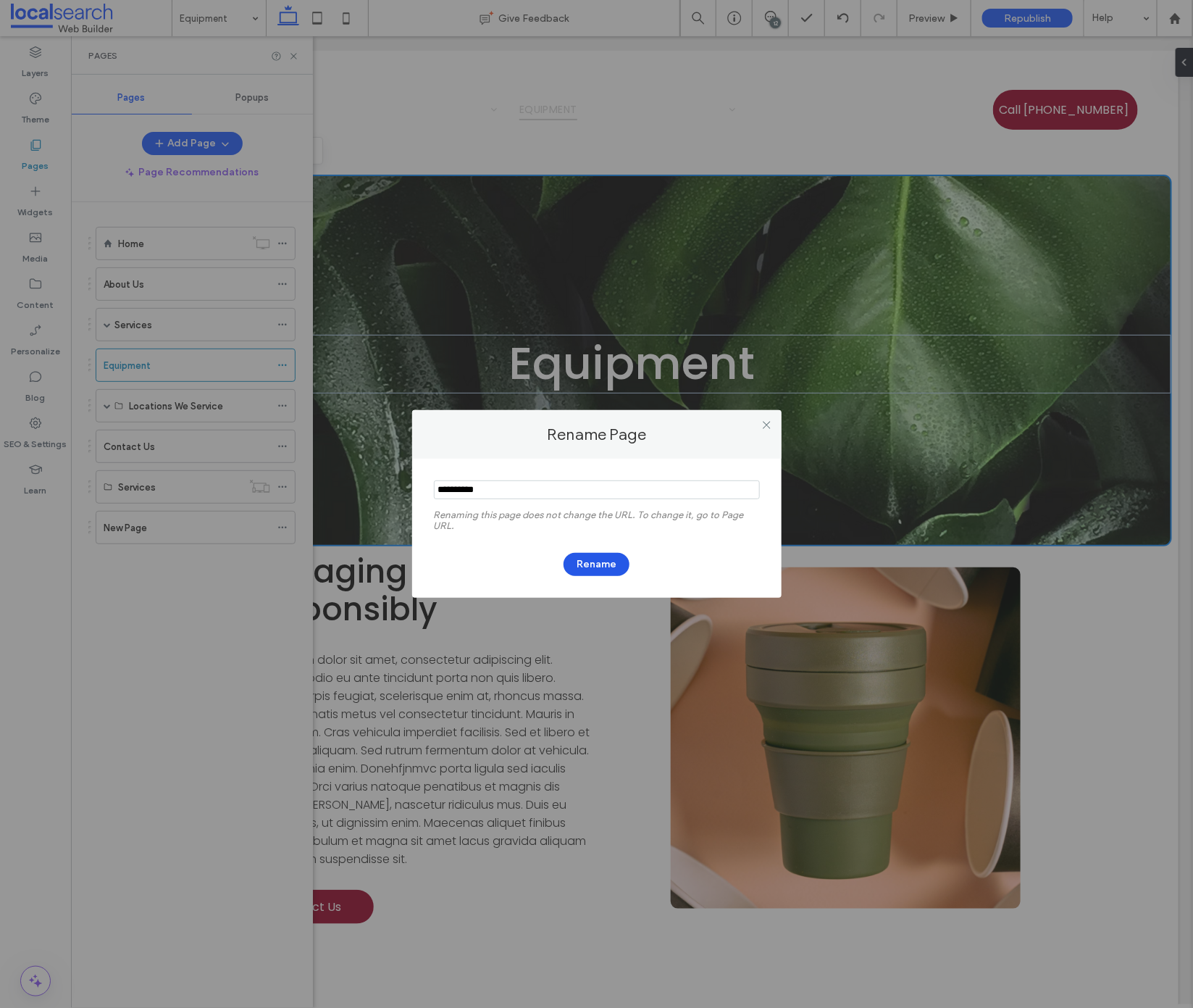
type input "**********"
click at [596, 560] on button "Rename" at bounding box center [596, 564] width 66 height 23
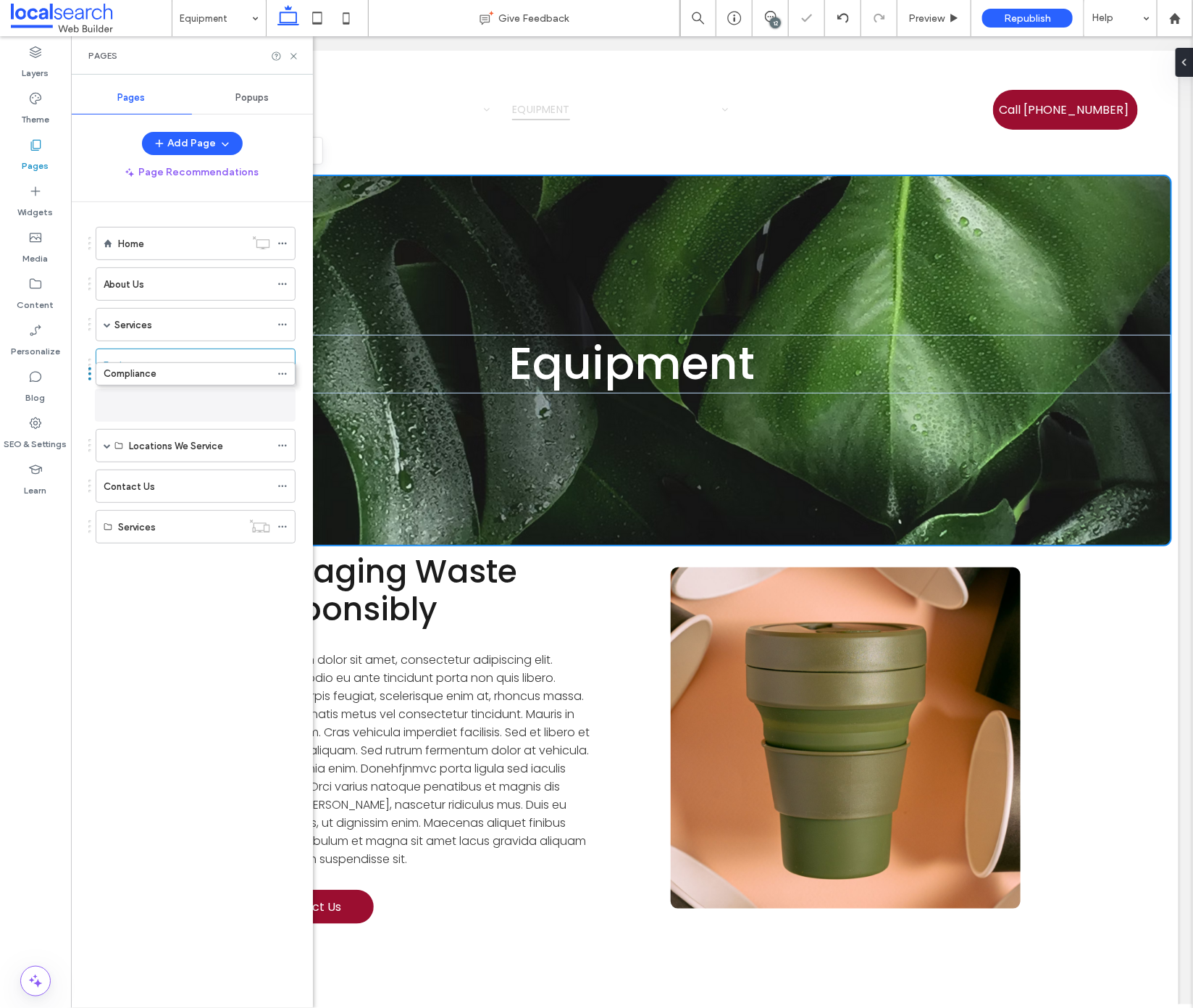
drag, startPoint x: 164, startPoint y: 528, endPoint x: 164, endPoint y: 385, distance: 143.0
click at [124, 404] on label "Compliance" at bounding box center [130, 406] width 53 height 26
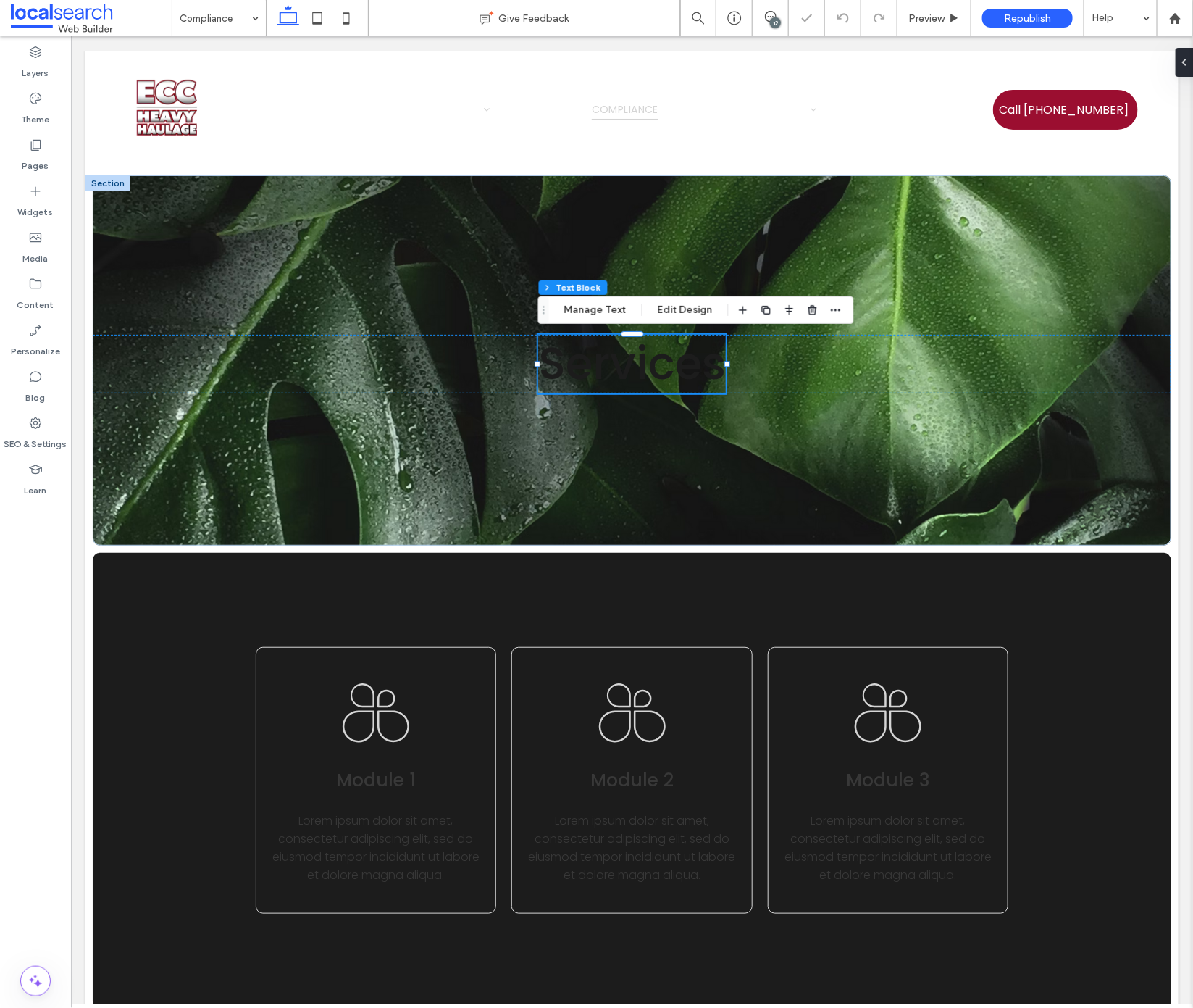
click at [605, 357] on span "Services" at bounding box center [631, 362] width 188 height 63
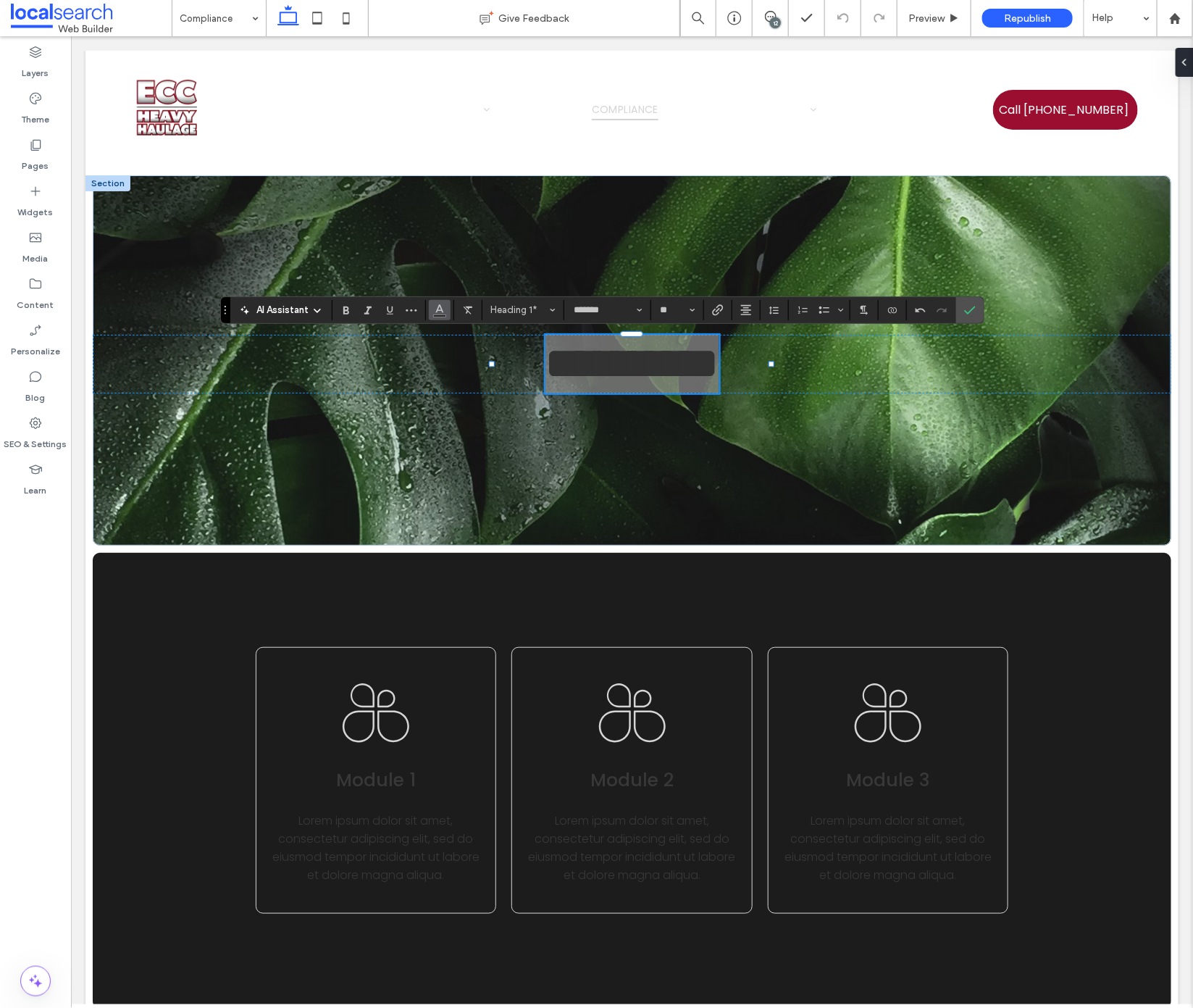
click at [440, 313] on icon "Color" at bounding box center [439, 308] width 11 height 11
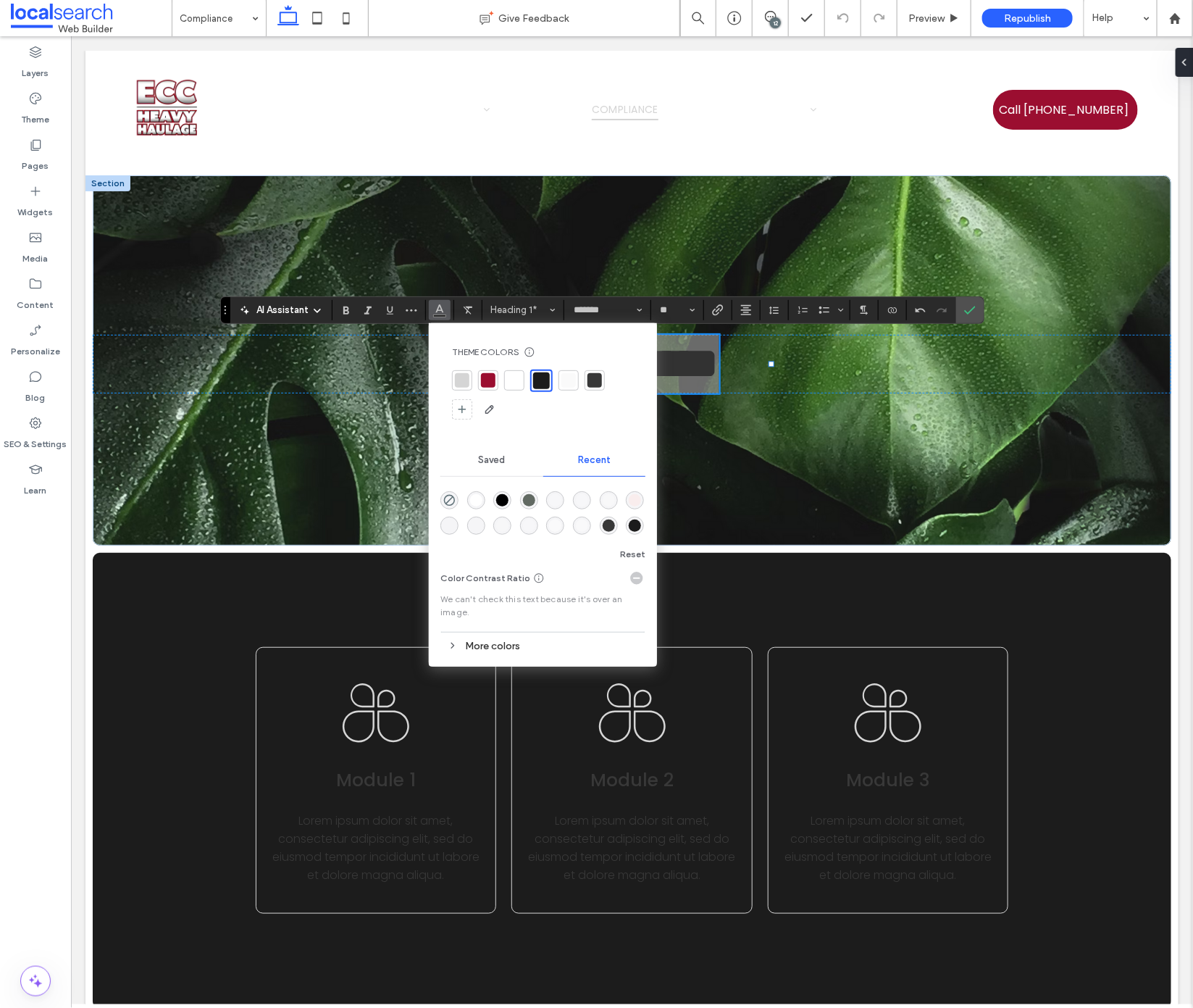
click at [520, 383] on div at bounding box center [514, 380] width 14 height 14
click at [961, 347] on div "**********" at bounding box center [631, 363] width 1078 height 58
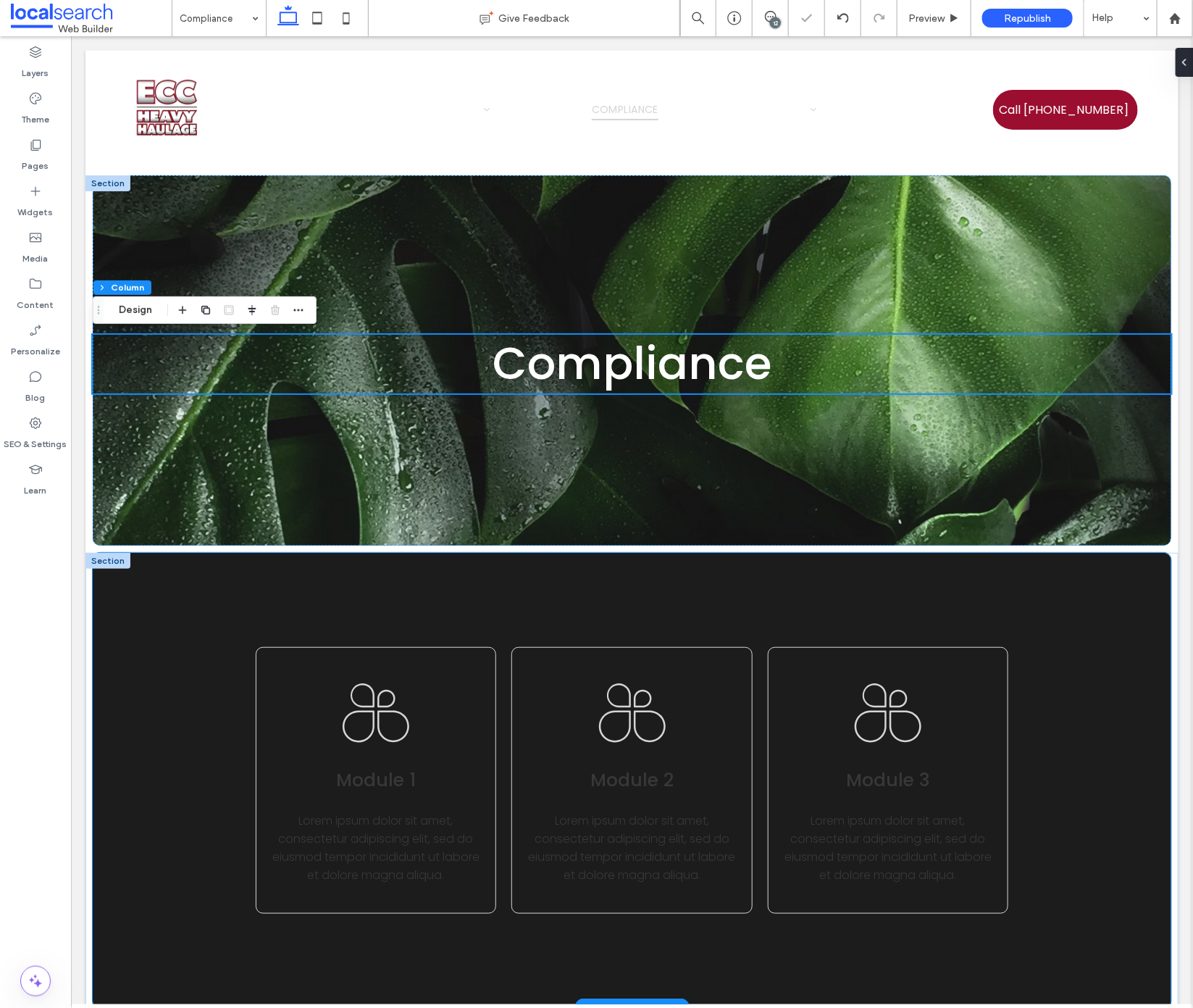
click at [172, 632] on div "Module 1 Lorem ipsum dolor sit amet, consectetur adipiscing elit, sed do eiusmo…" at bounding box center [631, 780] width 1078 height 455
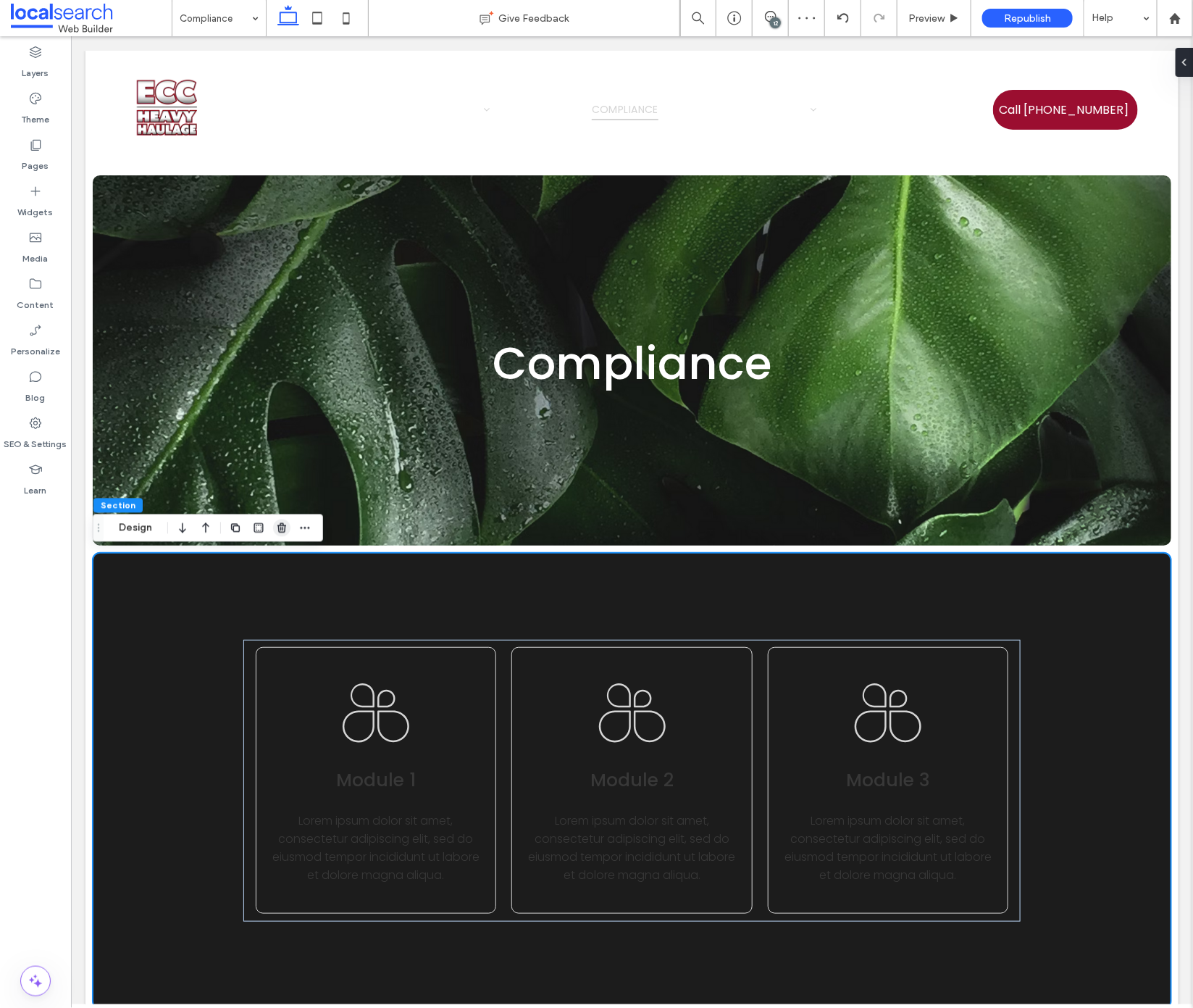
click at [281, 525] on use "button" at bounding box center [281, 528] width 9 height 10
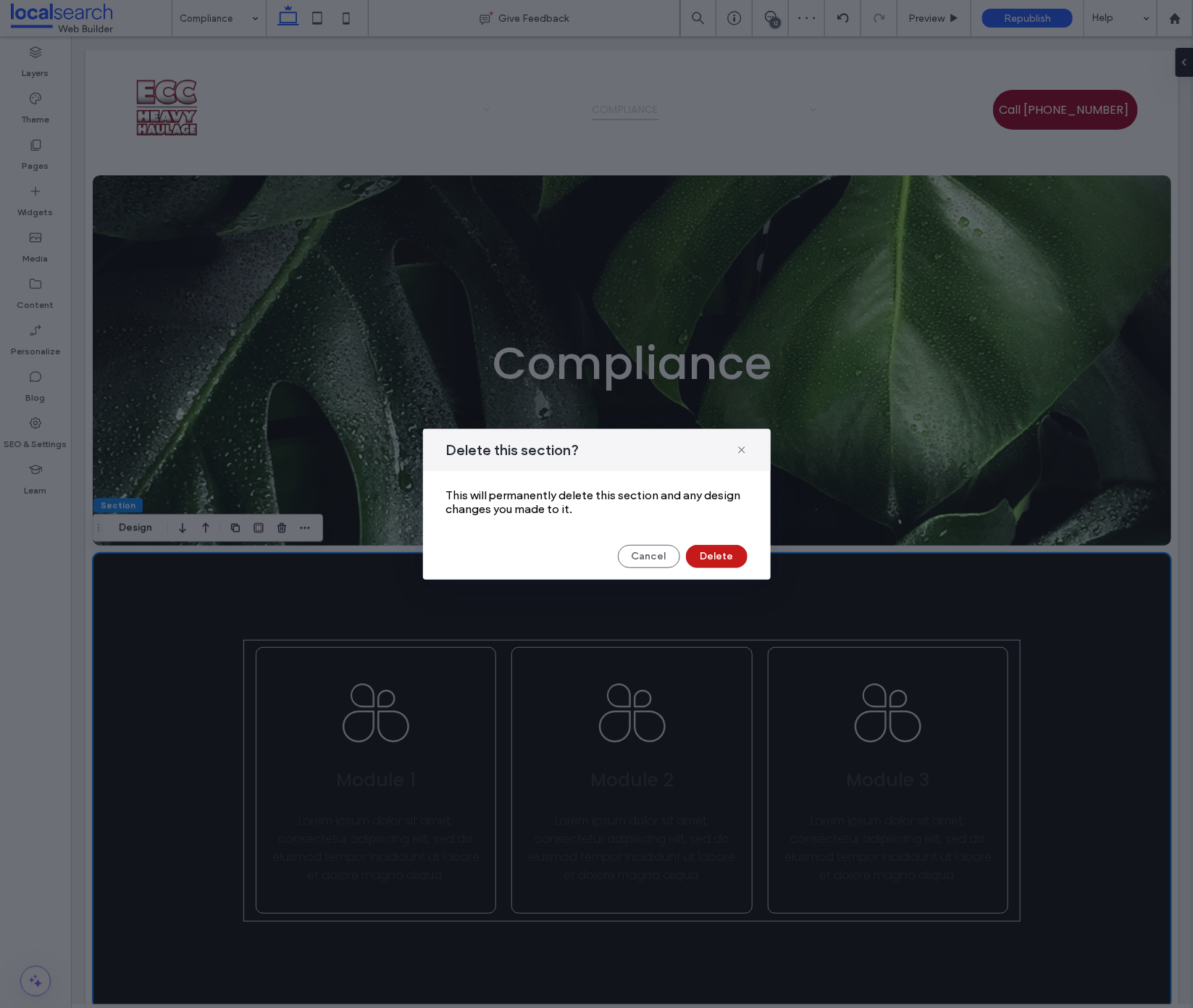
click at [732, 553] on button "Delete" at bounding box center [717, 556] width 62 height 23
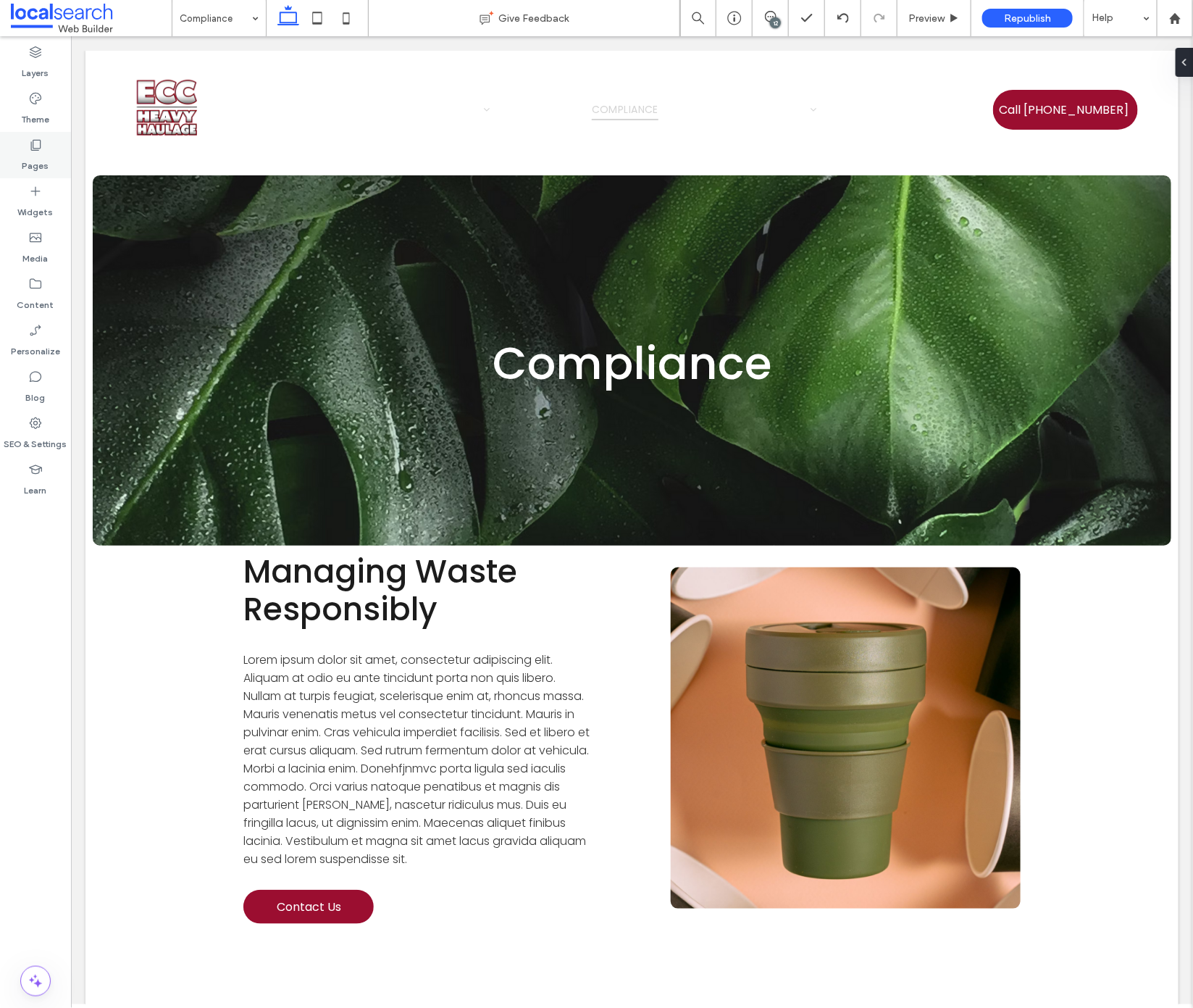
click at [36, 152] on label "Pages" at bounding box center [35, 162] width 26 height 20
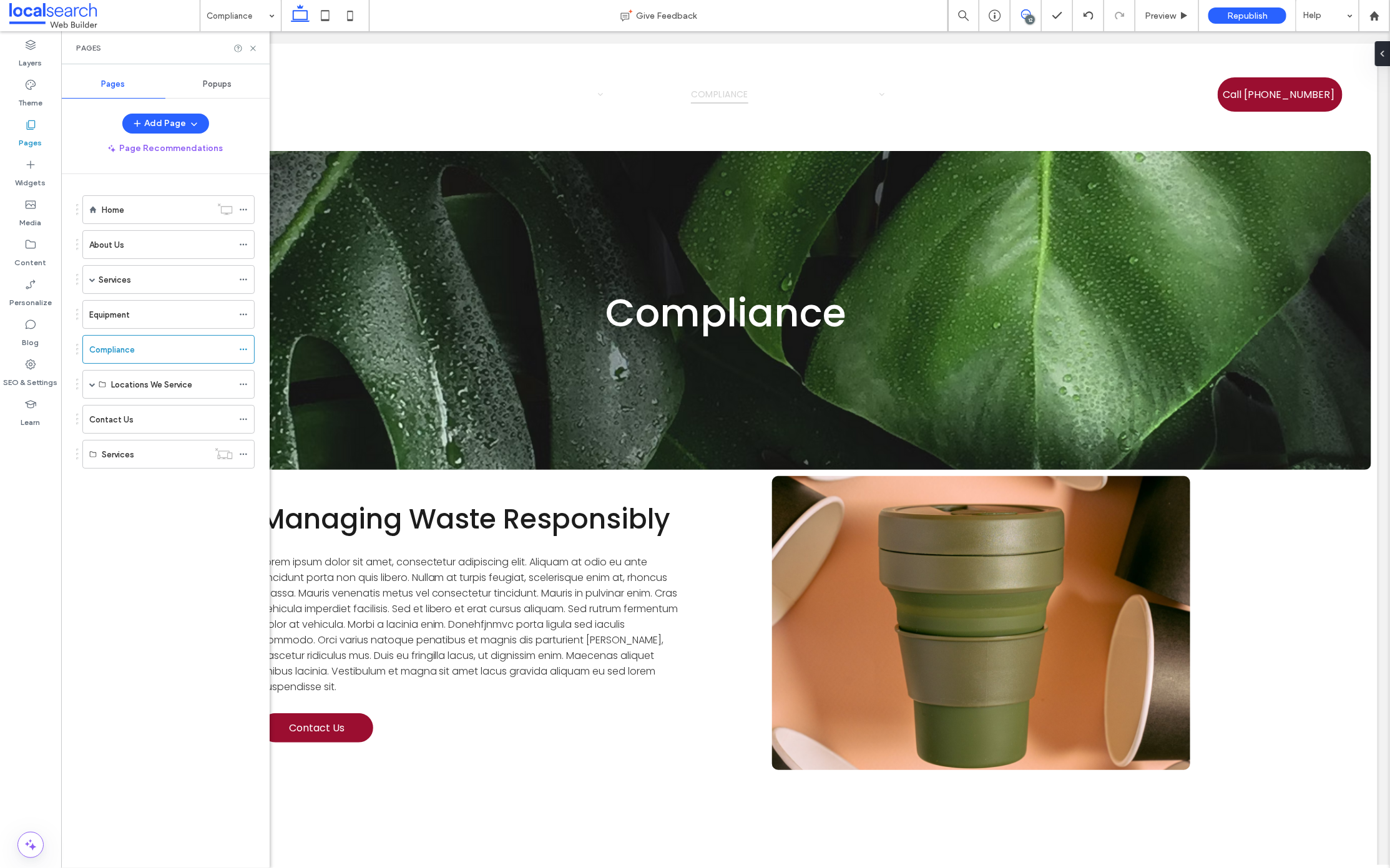
click at [1025, 16] on icon at bounding box center [1026, 14] width 10 height 10
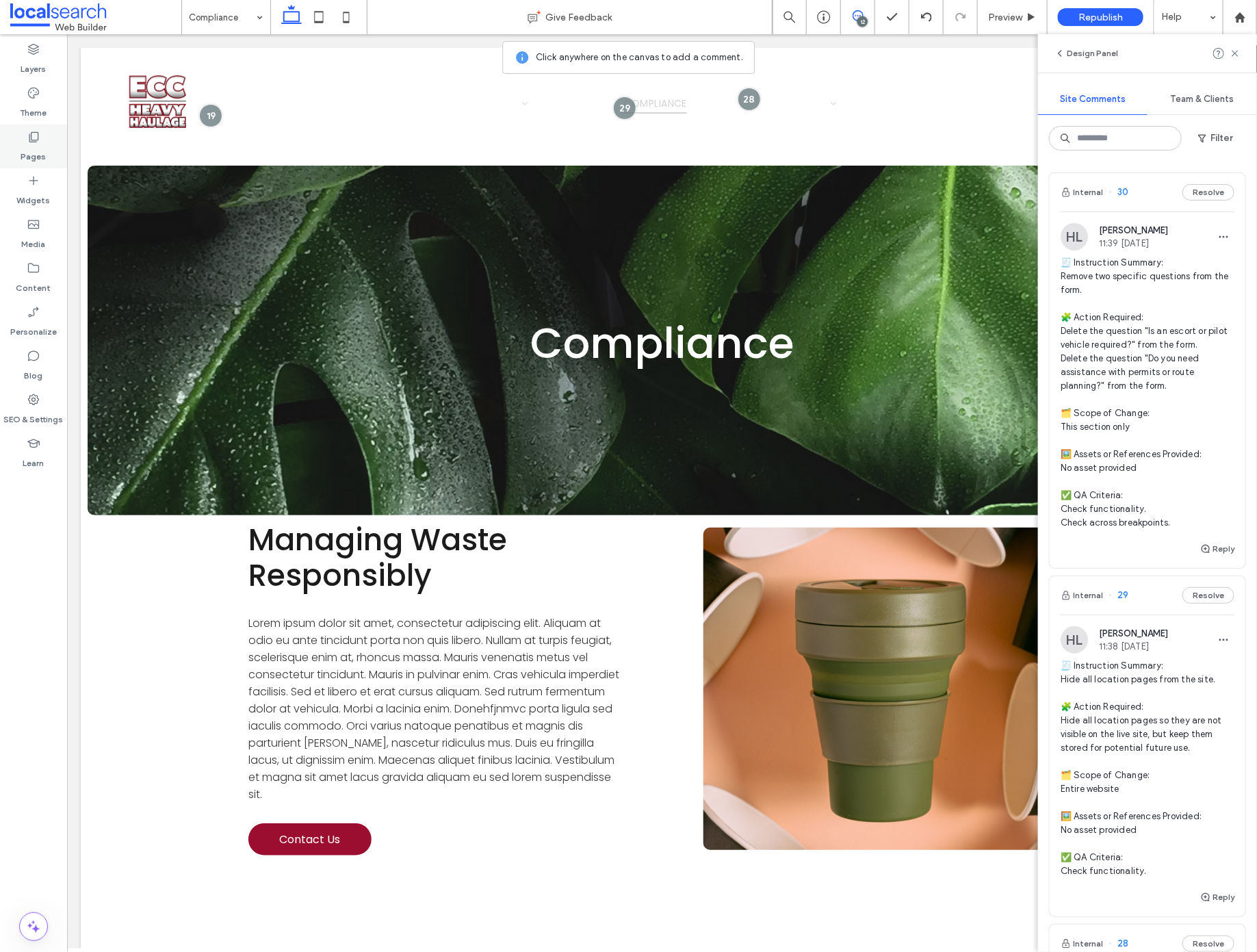
click at [24, 133] on div "Pages" at bounding box center [33, 146] width 67 height 44
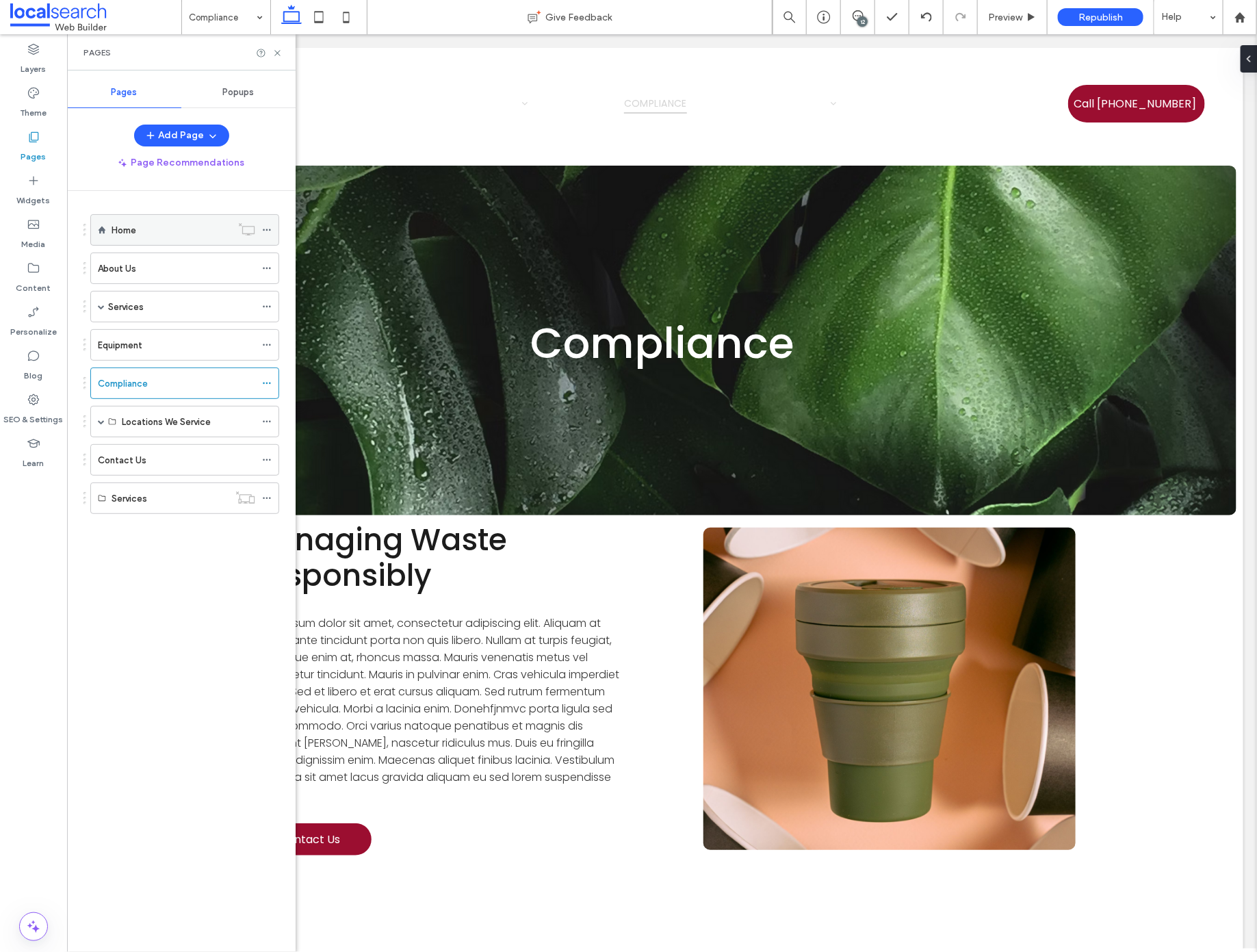
click at [174, 223] on div "Home" at bounding box center [172, 230] width 120 height 14
